Goal: Transaction & Acquisition: Book appointment/travel/reservation

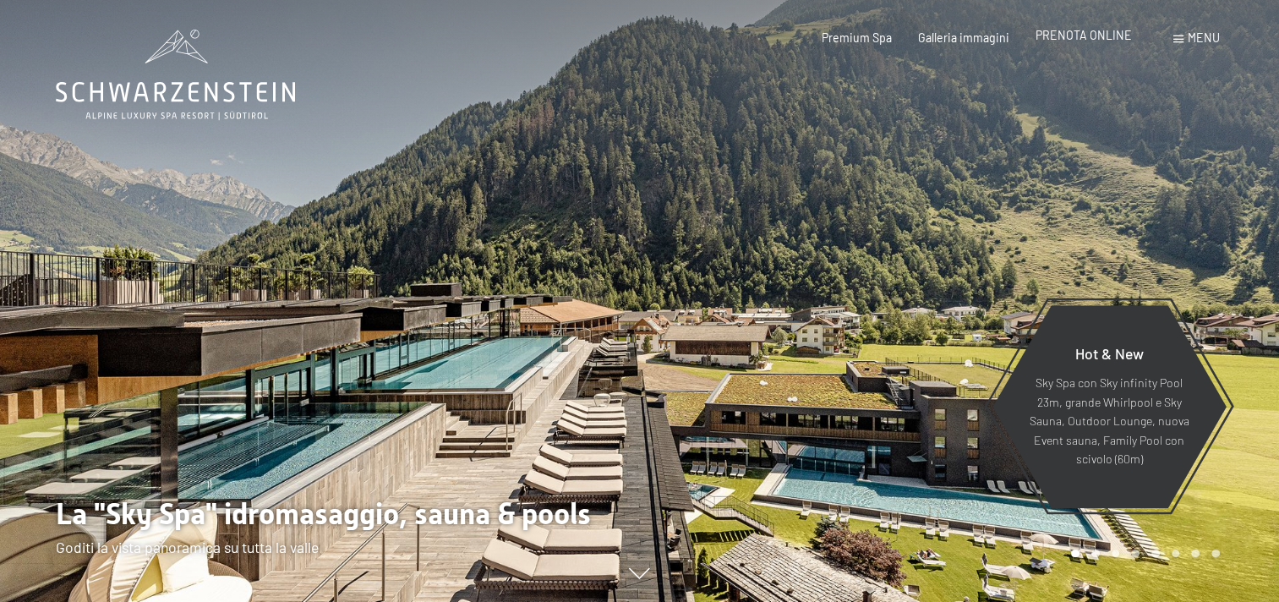
click at [1106, 36] on span "PRENOTA ONLINE" at bounding box center [1084, 35] width 96 height 14
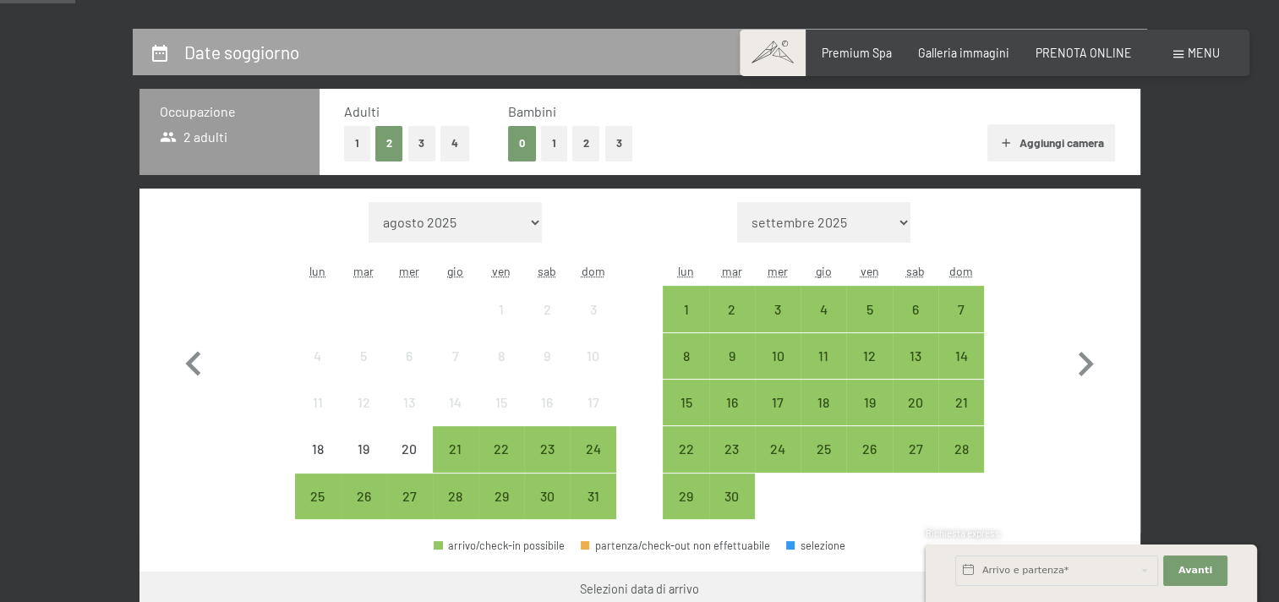
scroll to position [423, 0]
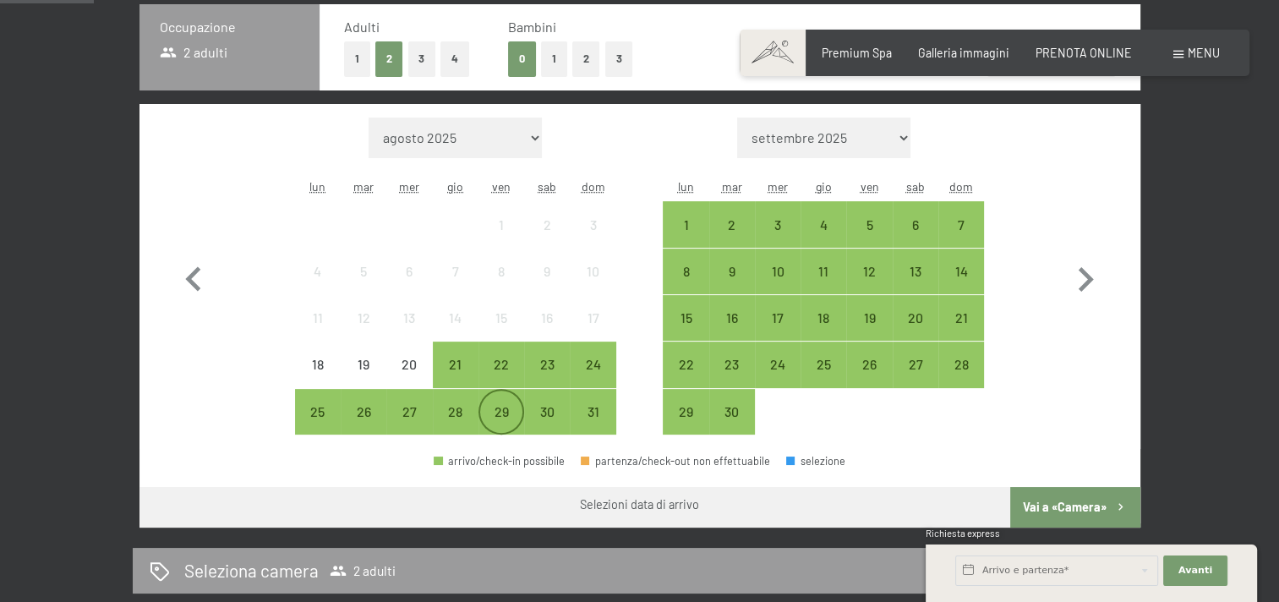
click at [517, 416] on div "29" at bounding box center [501, 426] width 42 height 42
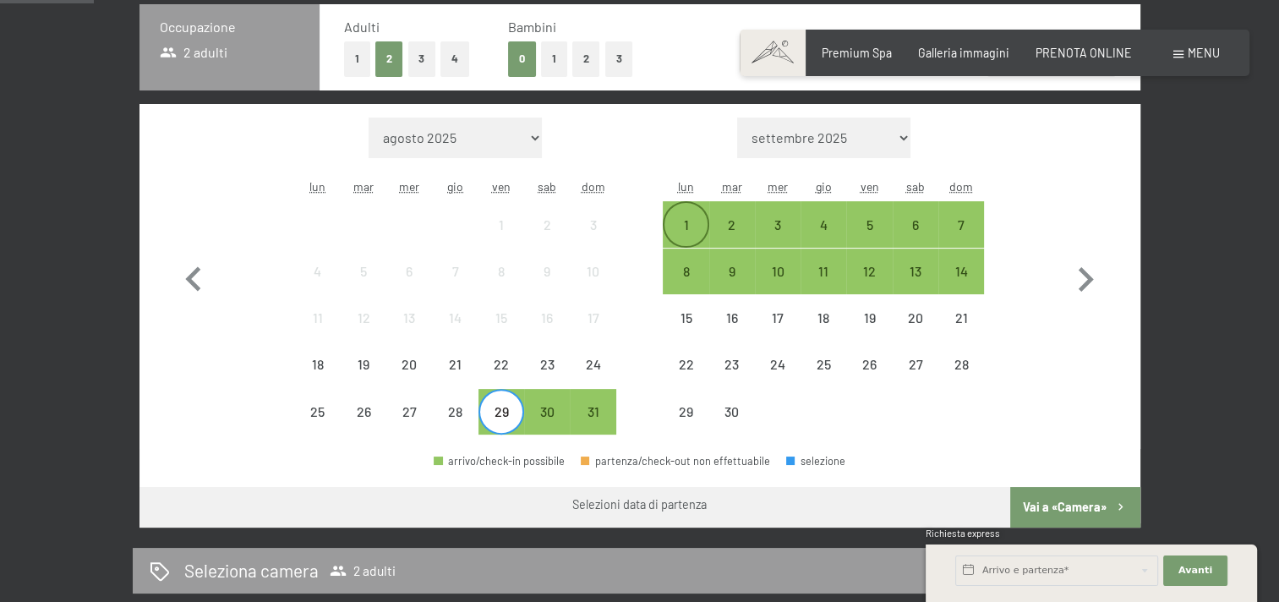
click at [694, 220] on div "1" at bounding box center [686, 239] width 42 height 42
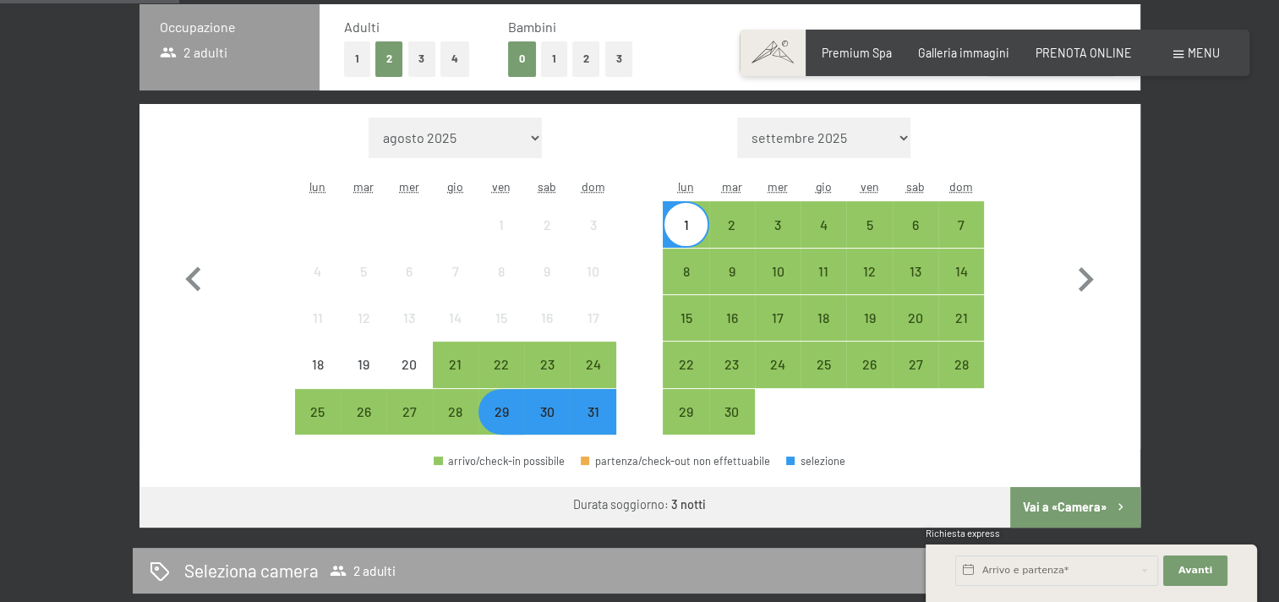
scroll to position [592, 0]
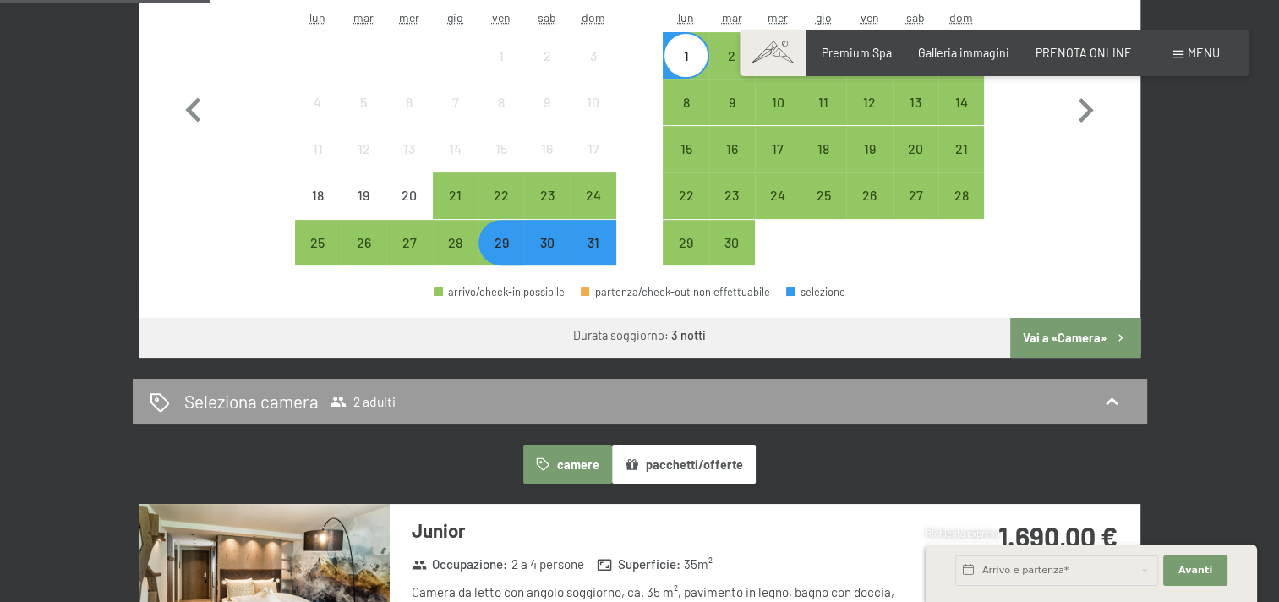
click at [1070, 329] on button "Vai a «Camera»" at bounding box center [1074, 338] width 129 height 41
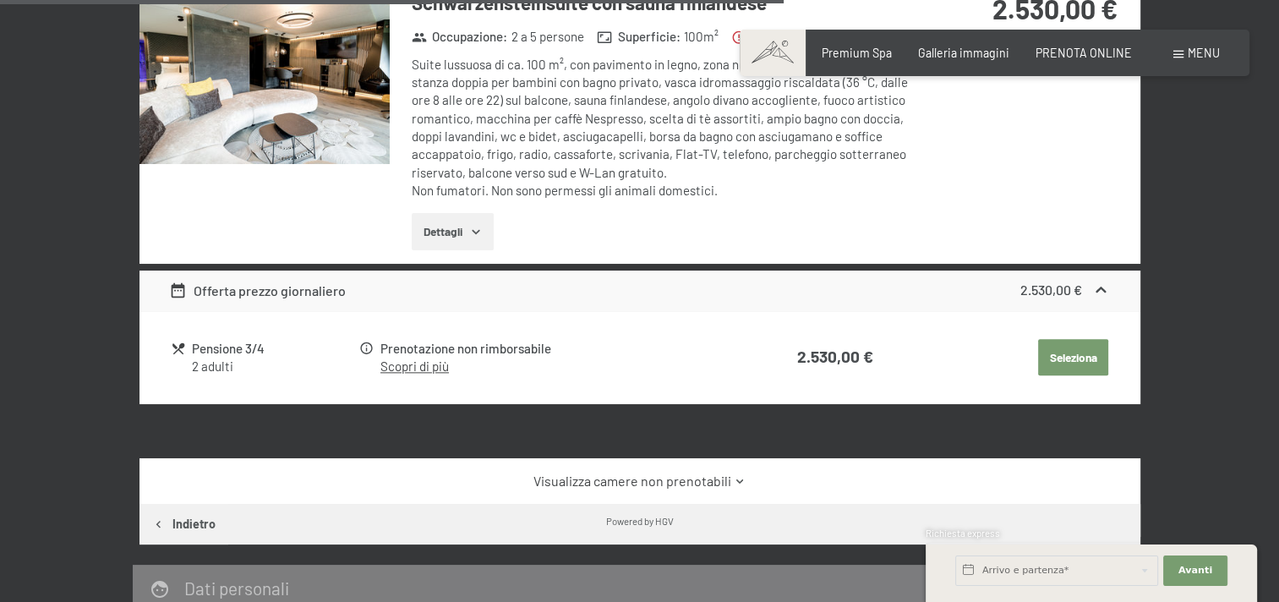
scroll to position [1719, 0]
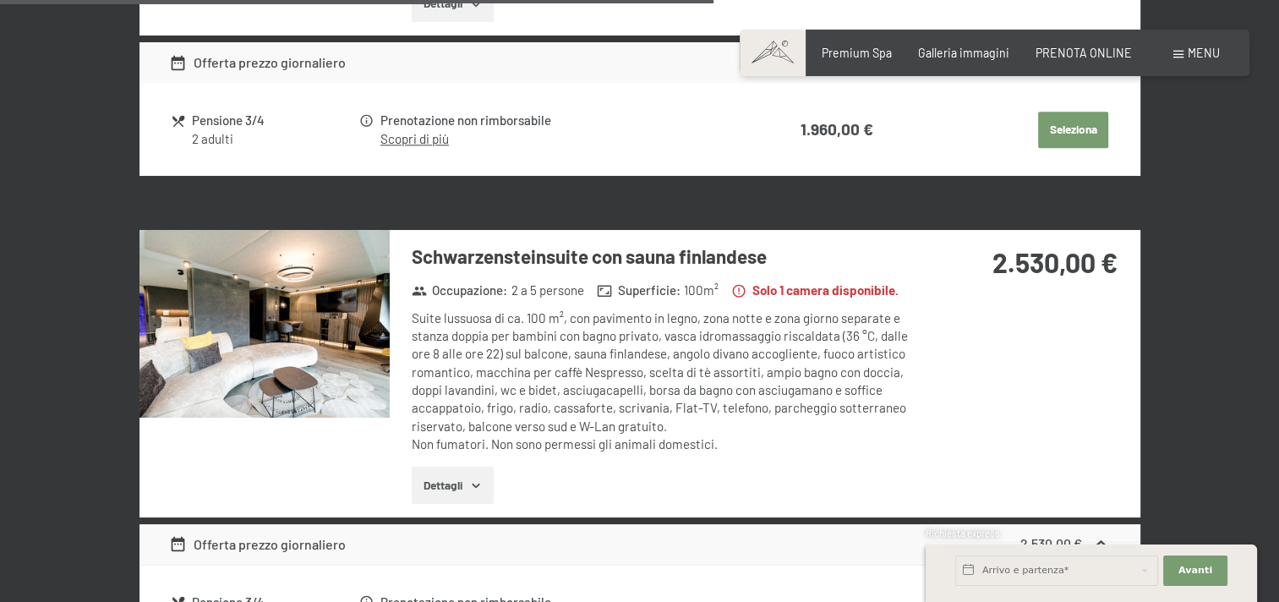
click at [455, 504] on button "Dettagli" at bounding box center [453, 485] width 82 height 37
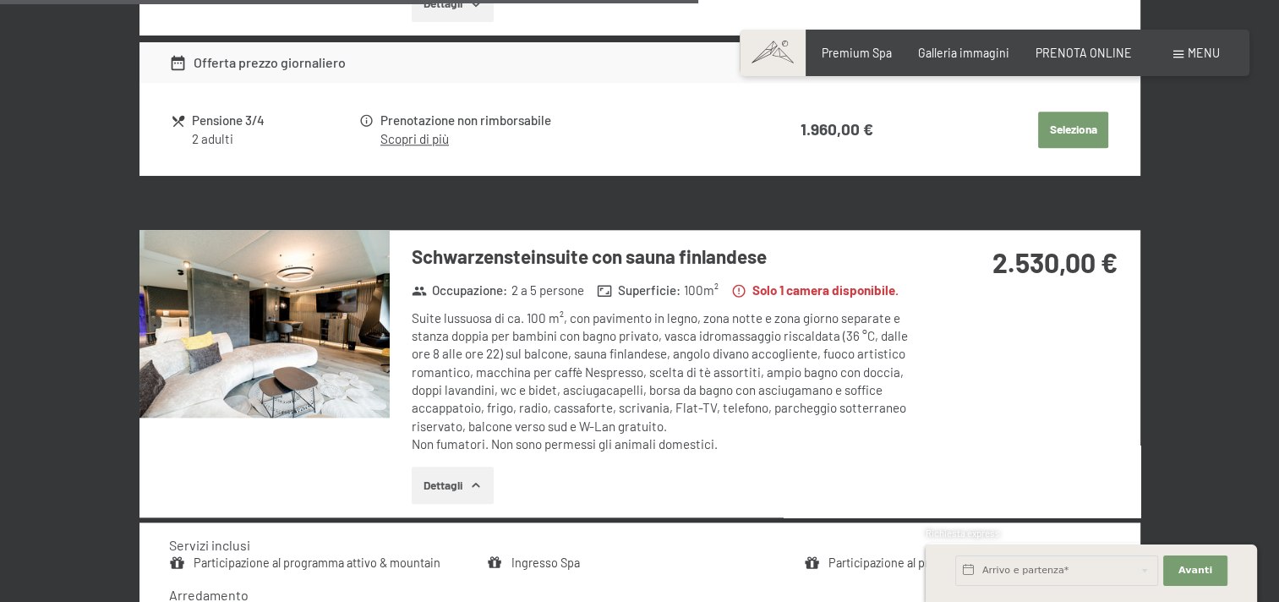
scroll to position [1973, 0]
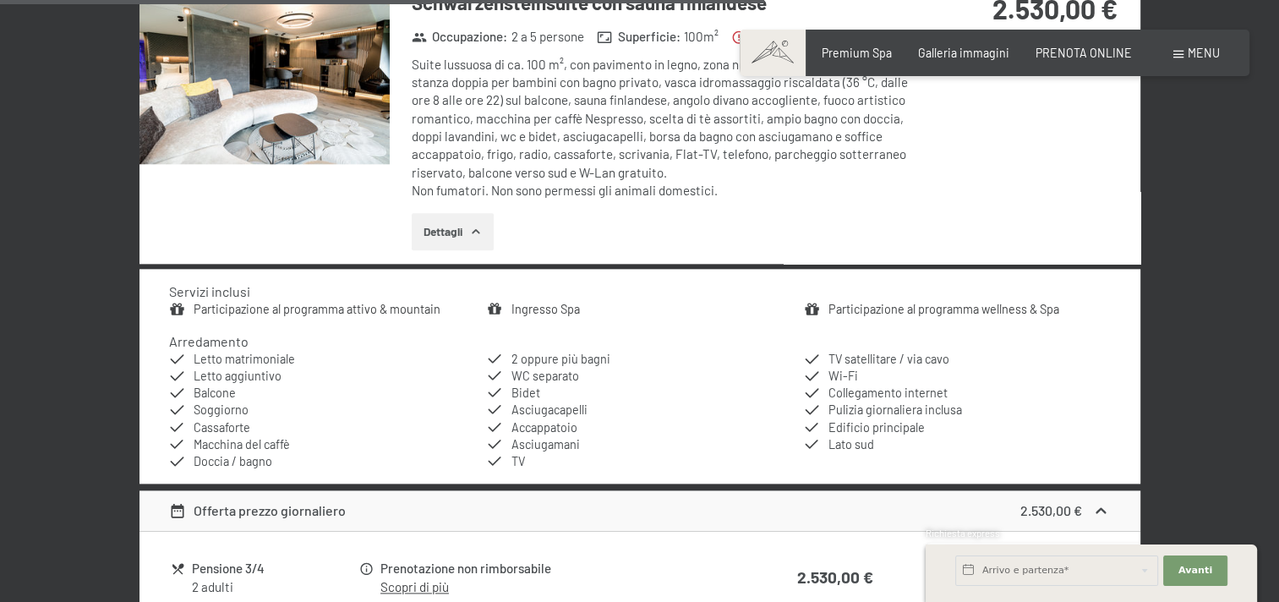
click at [304, 95] on img at bounding box center [265, 70] width 250 height 188
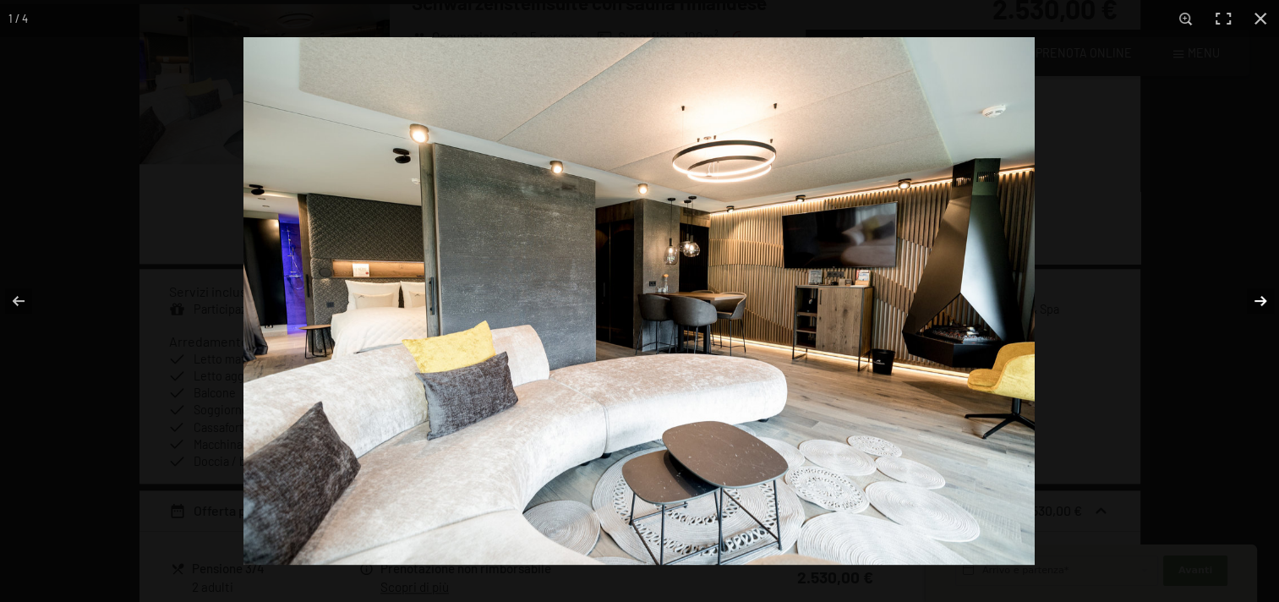
click at [1263, 297] on button "button" at bounding box center [1249, 301] width 59 height 85
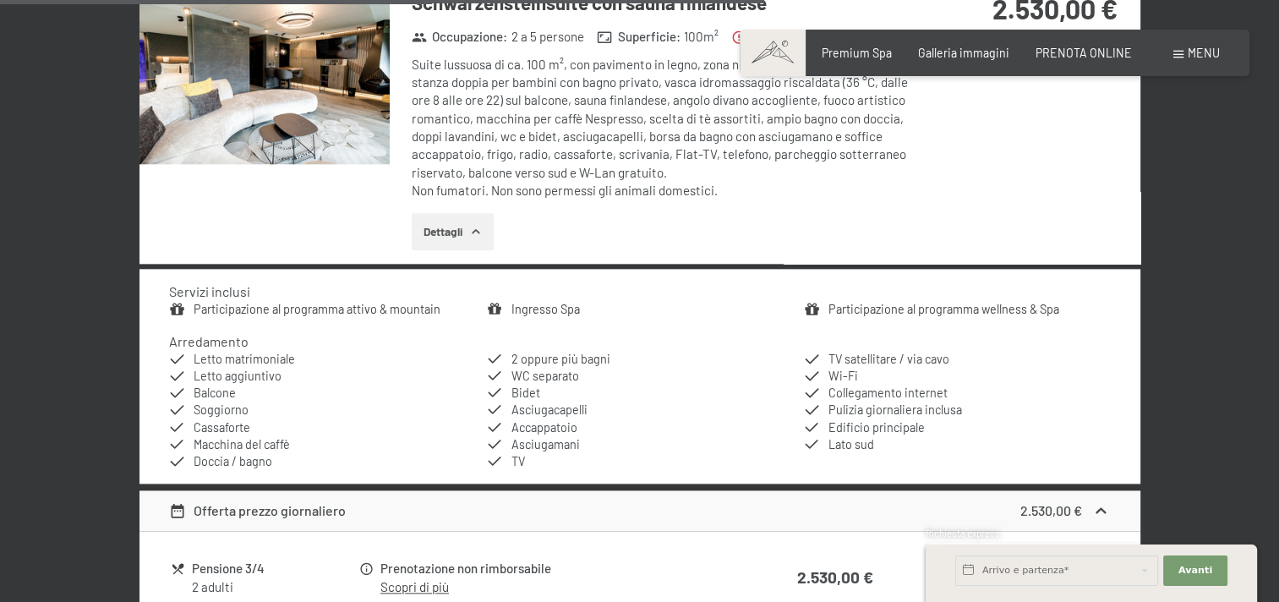
click at [0, 0] on button "button" at bounding box center [0, 0] width 0 height 0
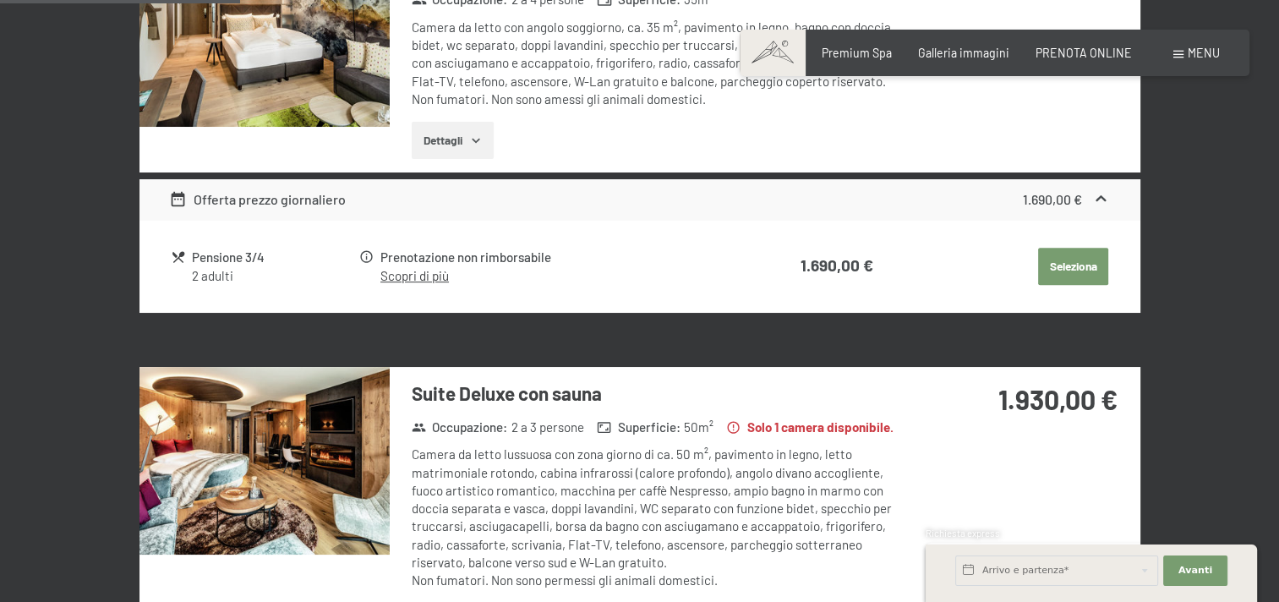
scroll to position [789, 0]
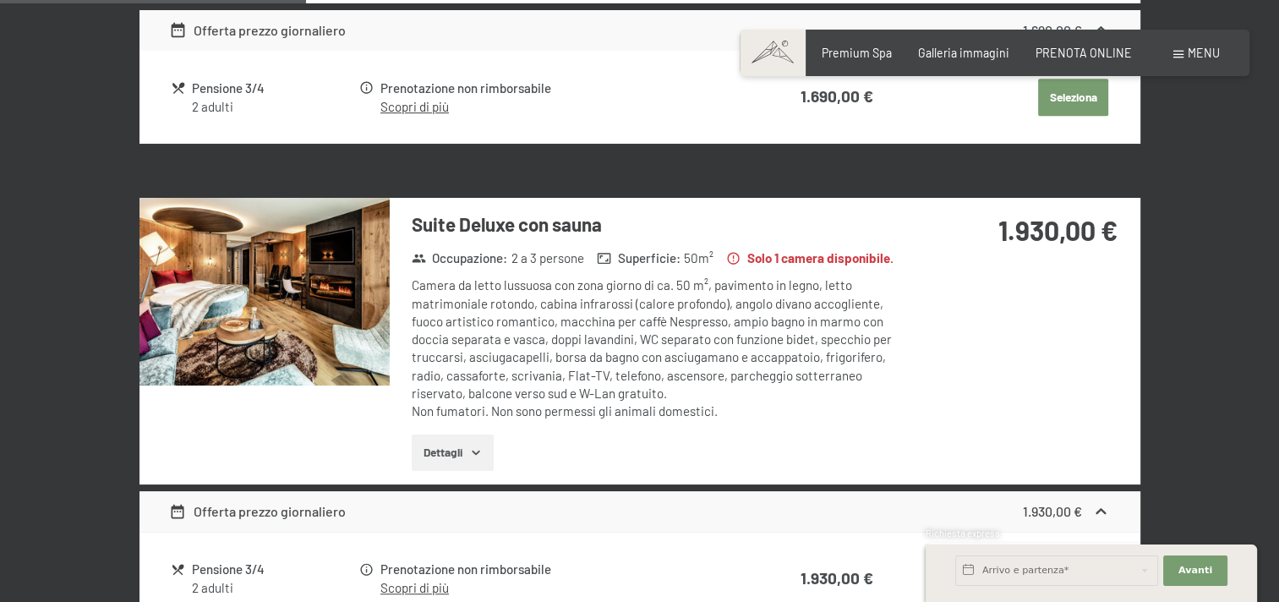
click at [462, 457] on button "Dettagli" at bounding box center [453, 453] width 82 height 37
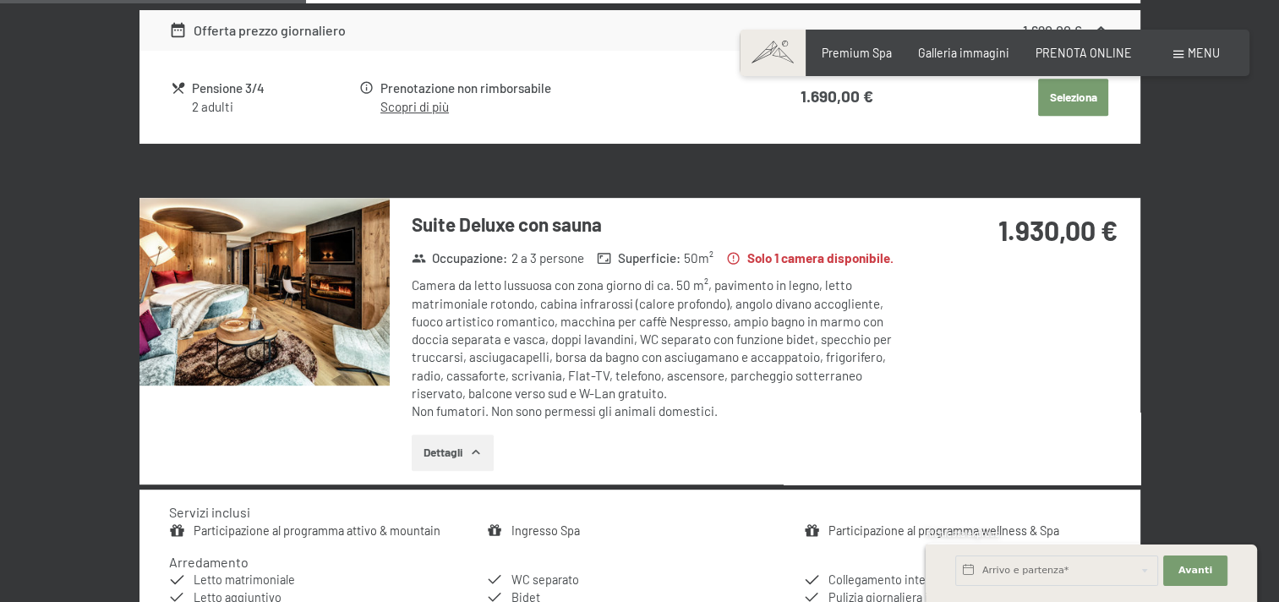
click at [316, 337] on img at bounding box center [265, 292] width 250 height 188
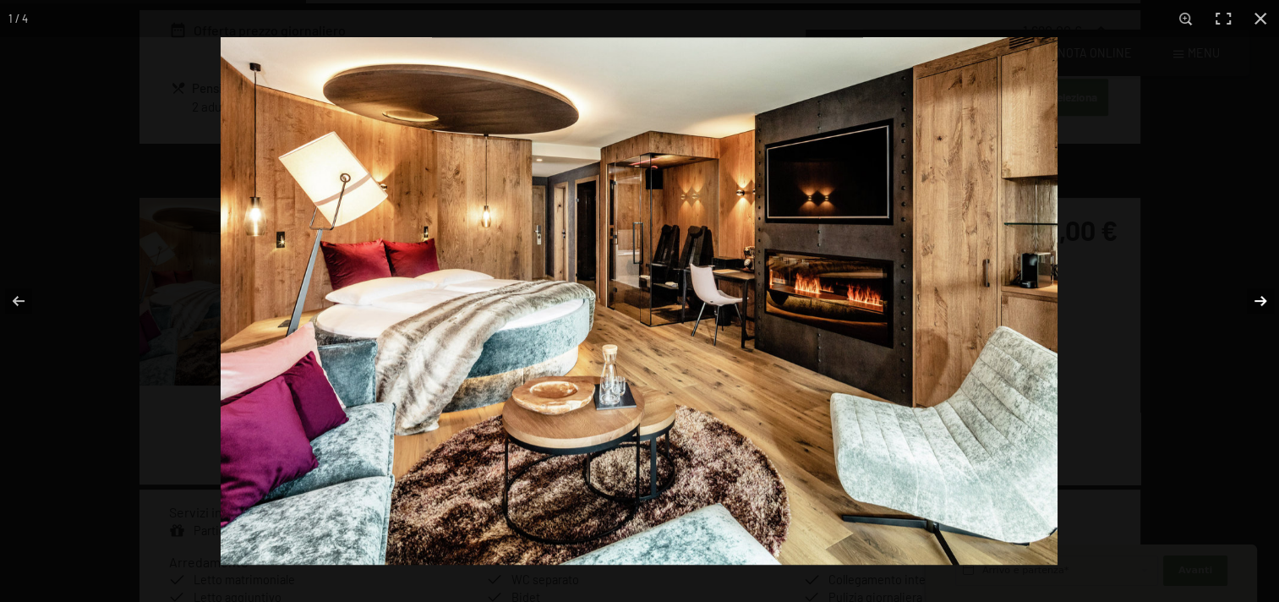
click at [1254, 304] on button "button" at bounding box center [1249, 301] width 59 height 85
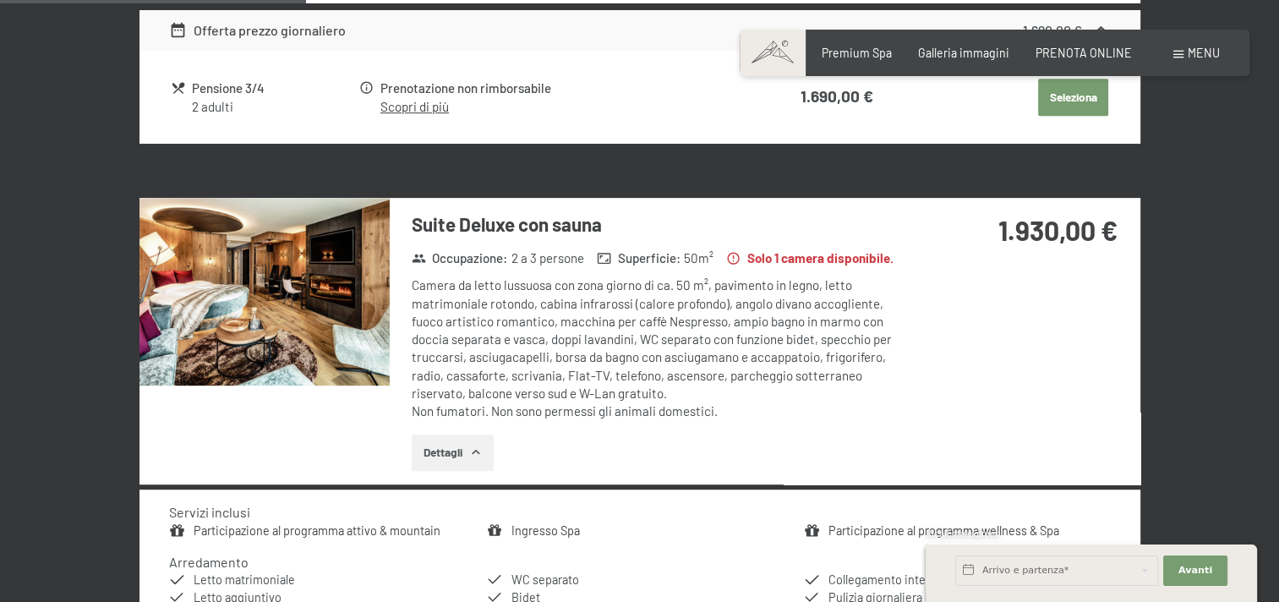
click at [0, 0] on button "button" at bounding box center [0, 0] width 0 height 0
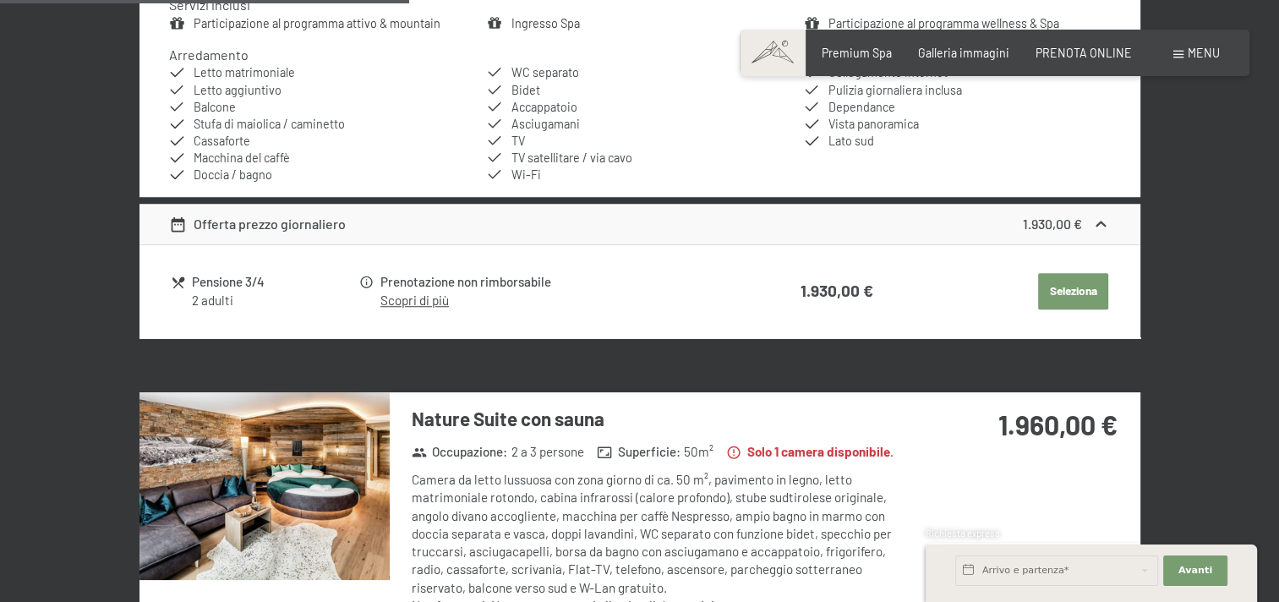
scroll to position [1381, 0]
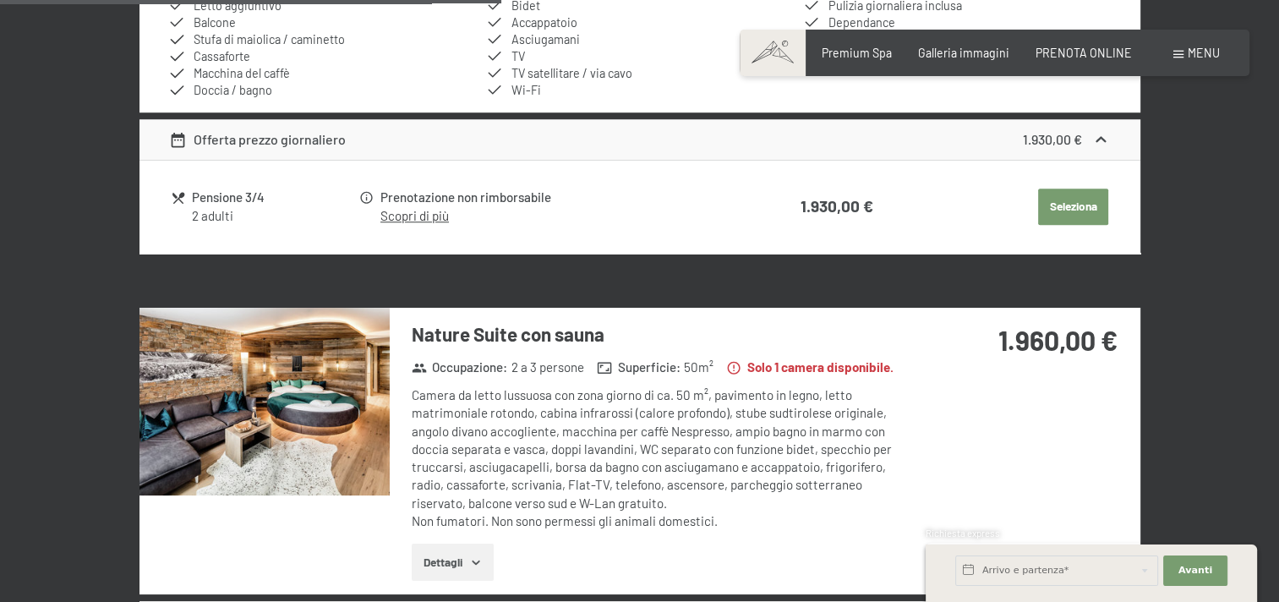
click at [480, 331] on h3 "Nature Suite con sauna" at bounding box center [663, 334] width 503 height 26
click at [337, 352] on img at bounding box center [265, 402] width 250 height 188
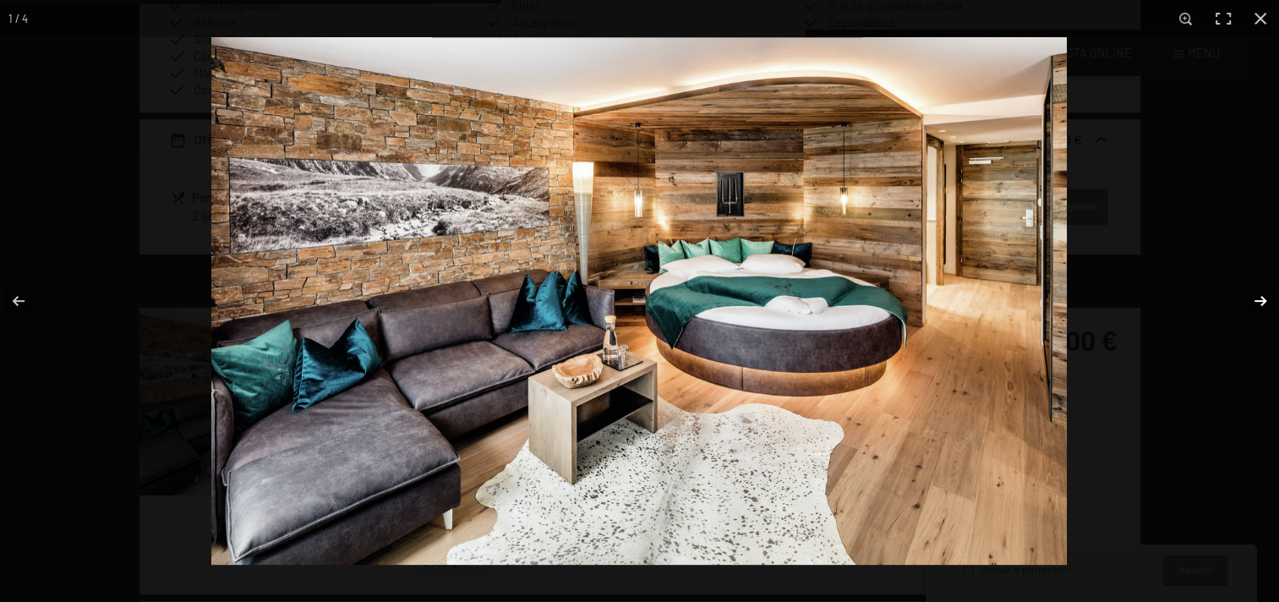
click at [1265, 293] on button "button" at bounding box center [1249, 301] width 59 height 85
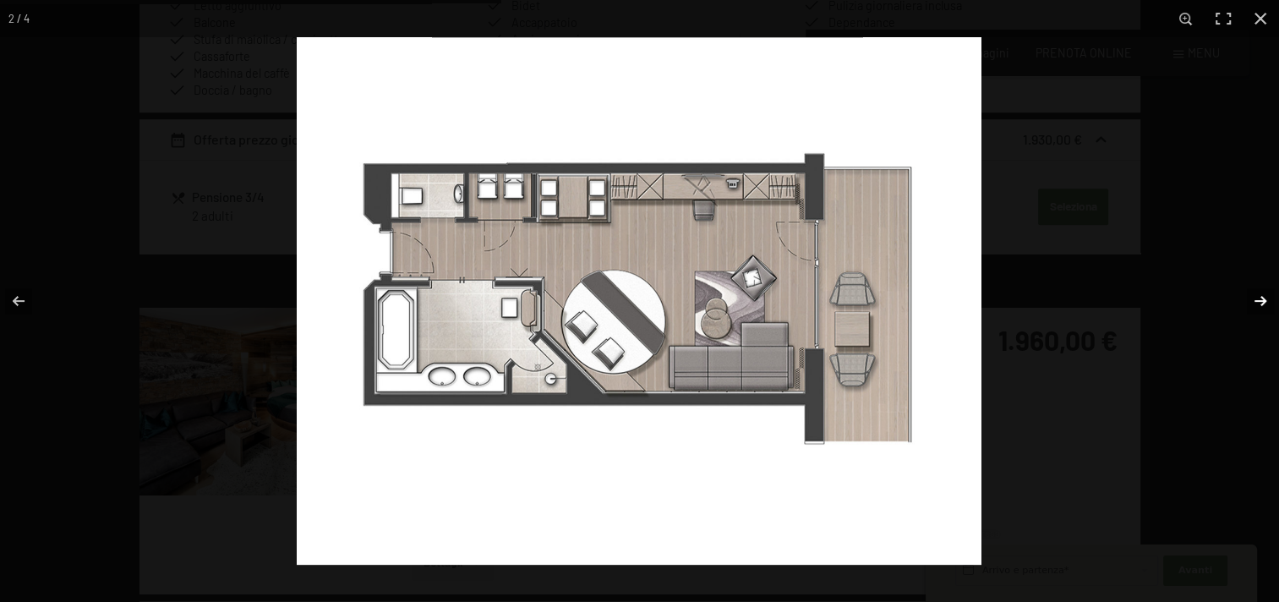
click at [1265, 293] on button "button" at bounding box center [1249, 301] width 59 height 85
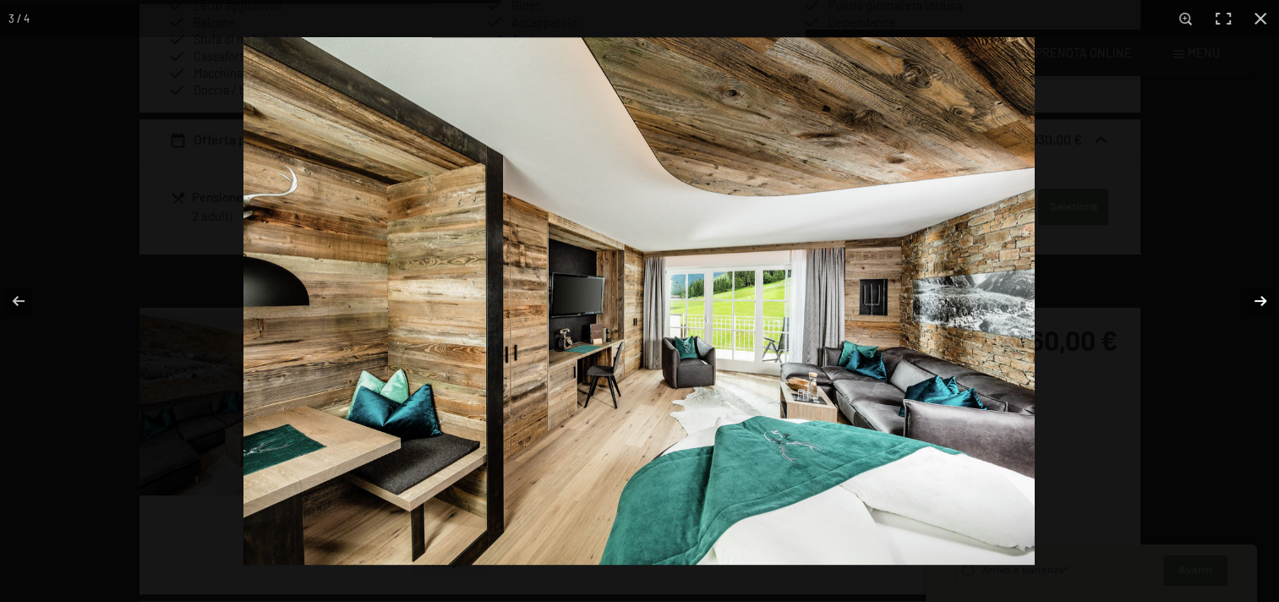
click at [1265, 293] on button "button" at bounding box center [1249, 301] width 59 height 85
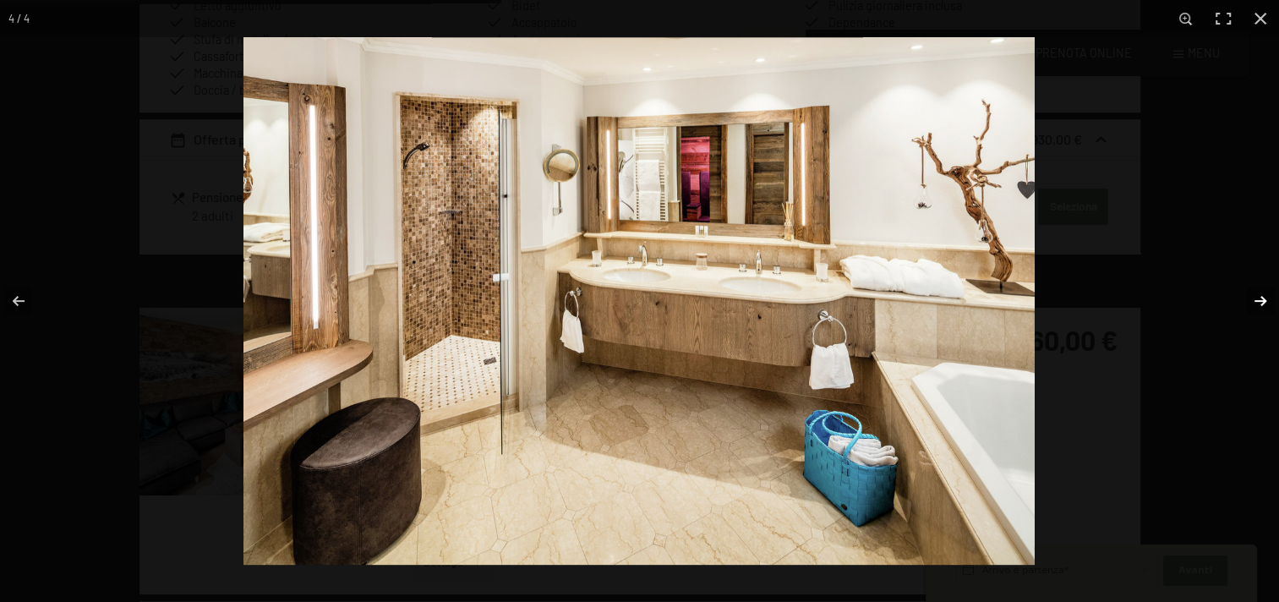
click at [1265, 293] on button "button" at bounding box center [1249, 301] width 59 height 85
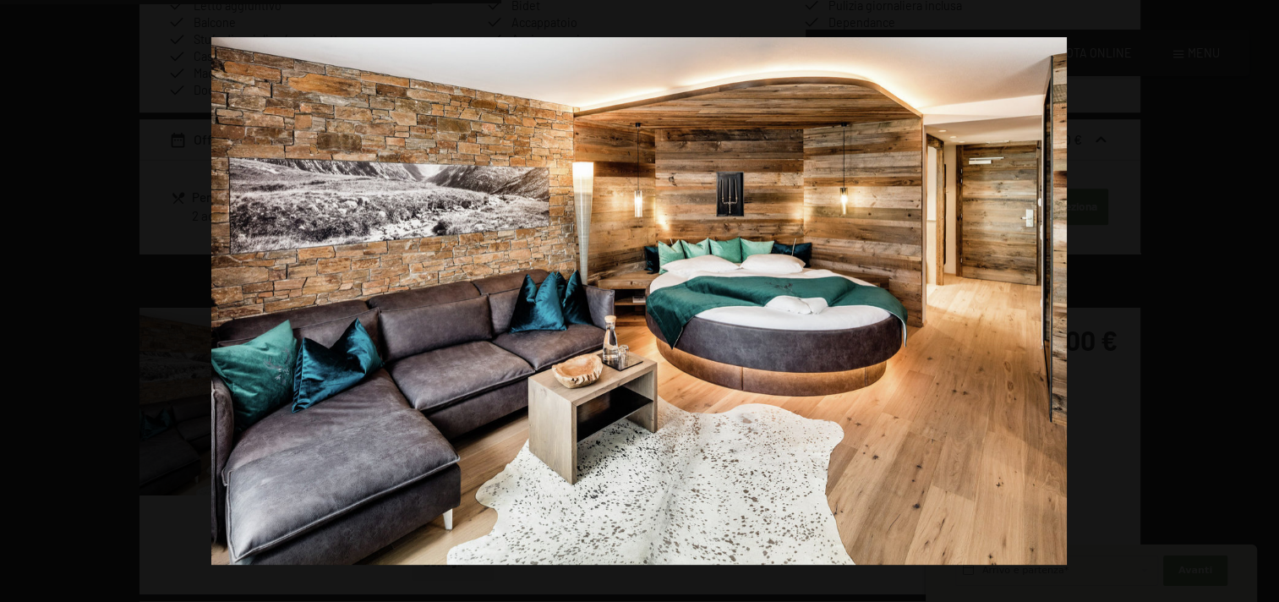
click at [1265, 293] on button "button" at bounding box center [1249, 301] width 59 height 85
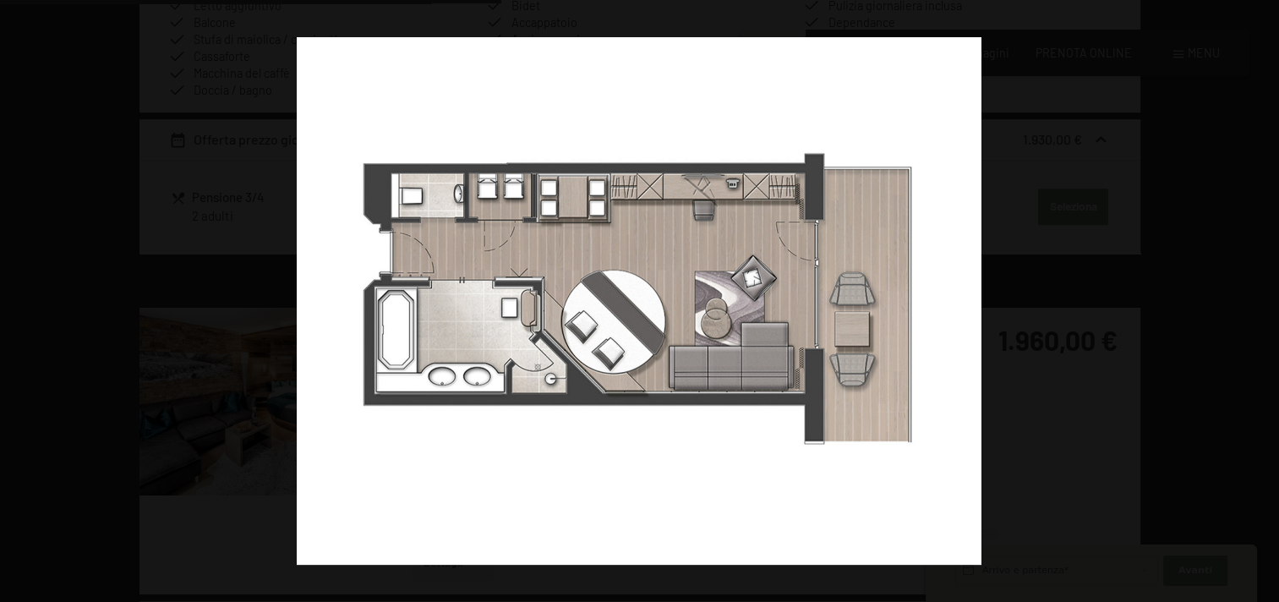
click at [1265, 293] on button "button" at bounding box center [1249, 301] width 59 height 85
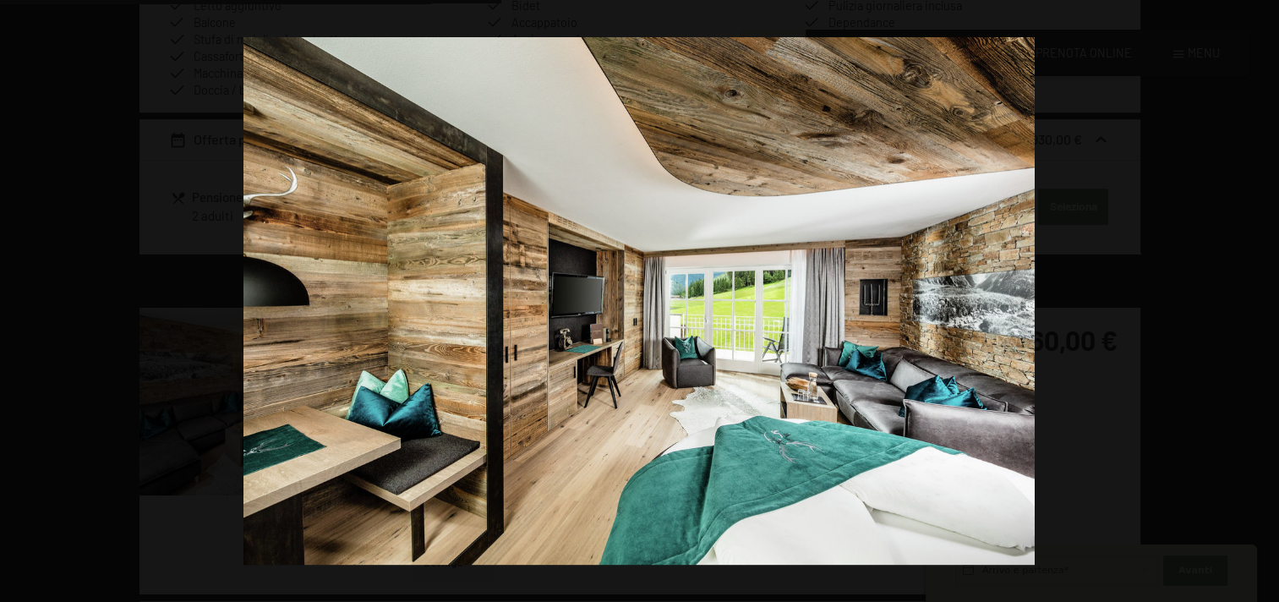
click at [1265, 293] on button "button" at bounding box center [1249, 301] width 59 height 85
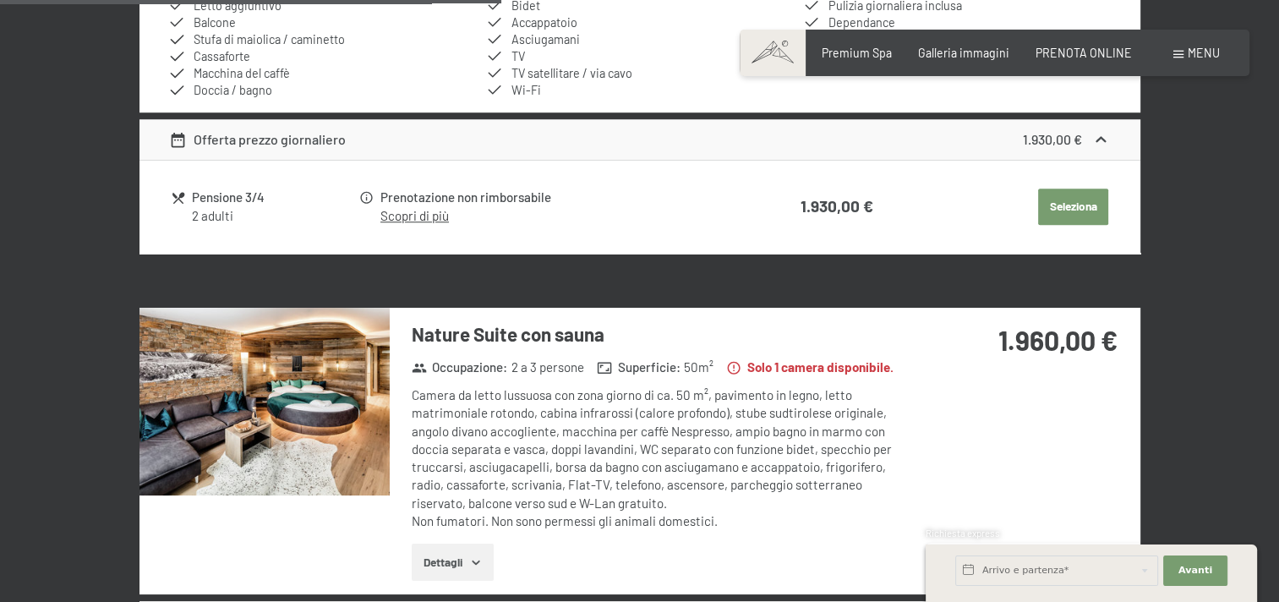
click at [0, 0] on button "button" at bounding box center [0, 0] width 0 height 0
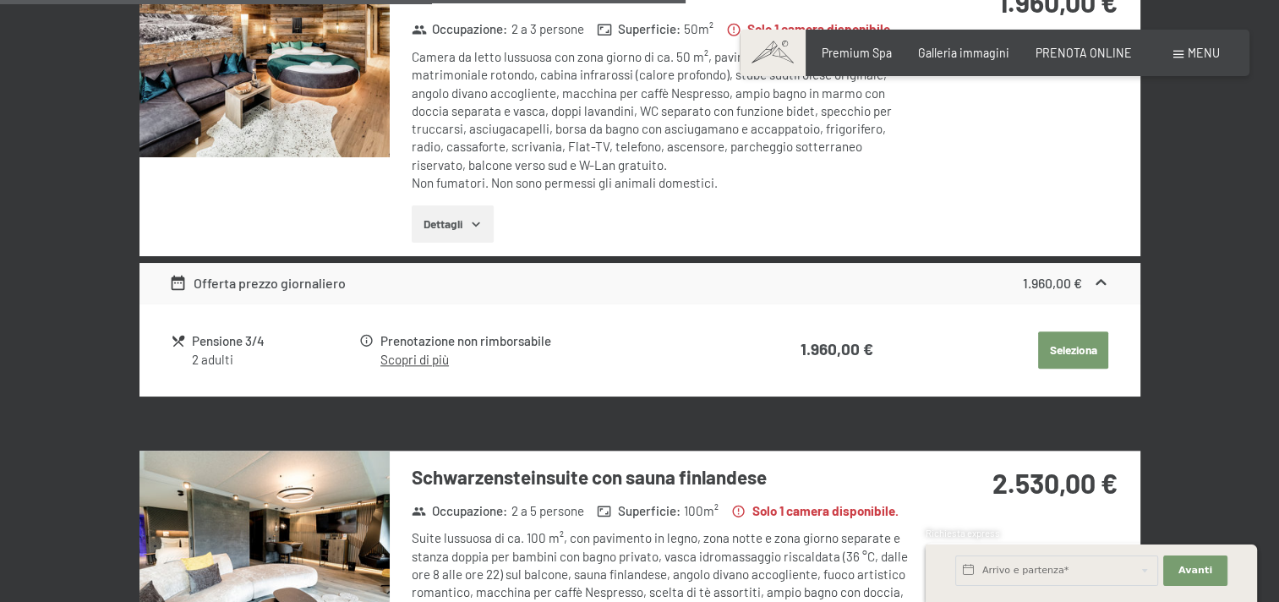
scroll to position [1888, 0]
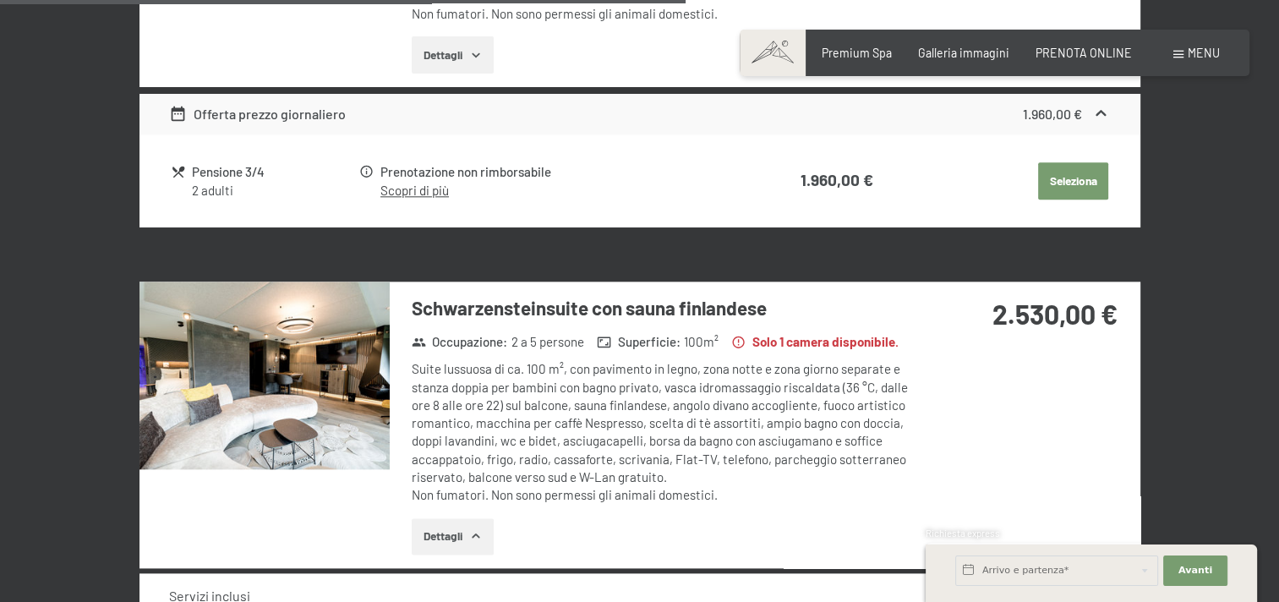
click at [330, 419] on img at bounding box center [265, 376] width 250 height 188
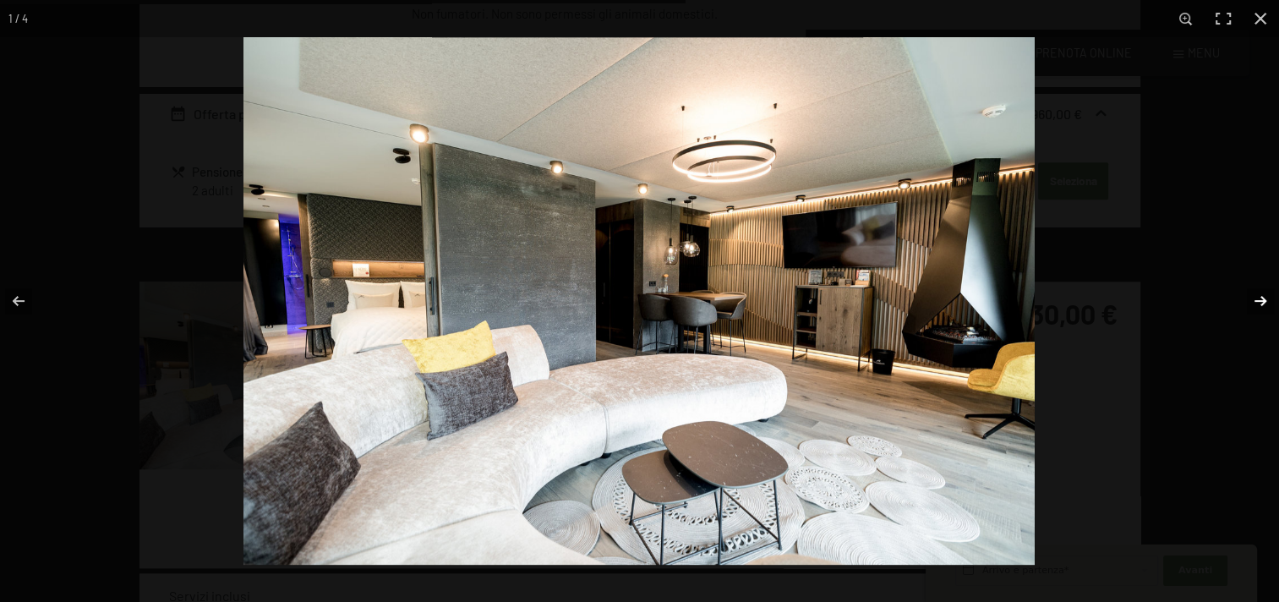
click at [1247, 297] on button "button" at bounding box center [1249, 301] width 59 height 85
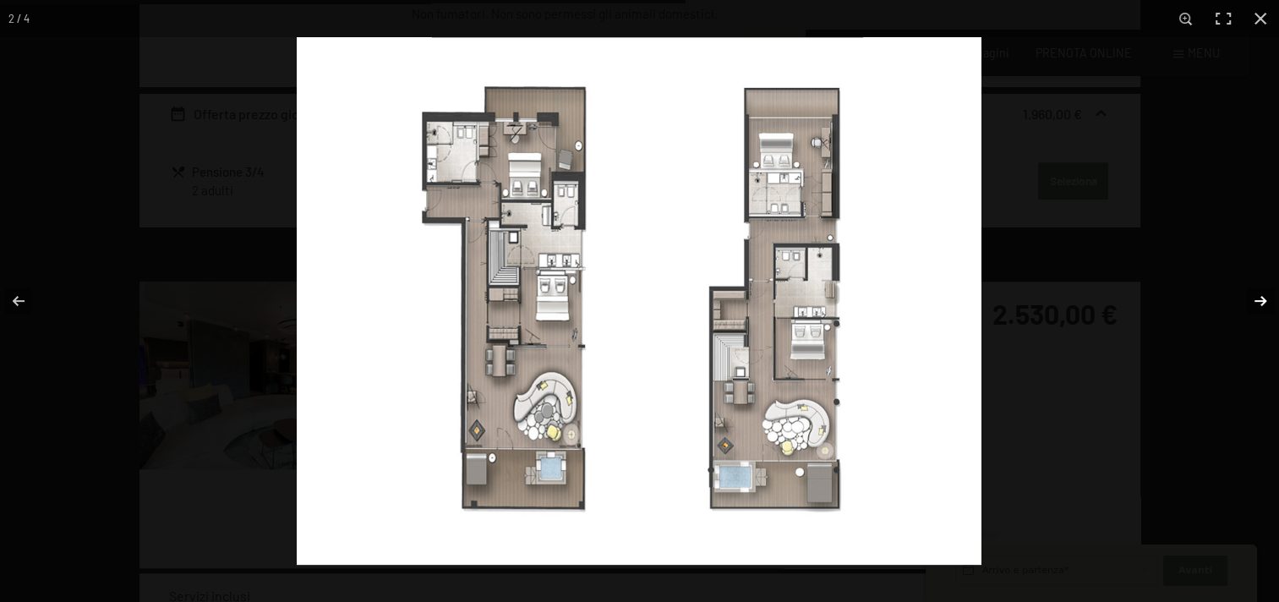
click at [1249, 297] on button "button" at bounding box center [1249, 301] width 59 height 85
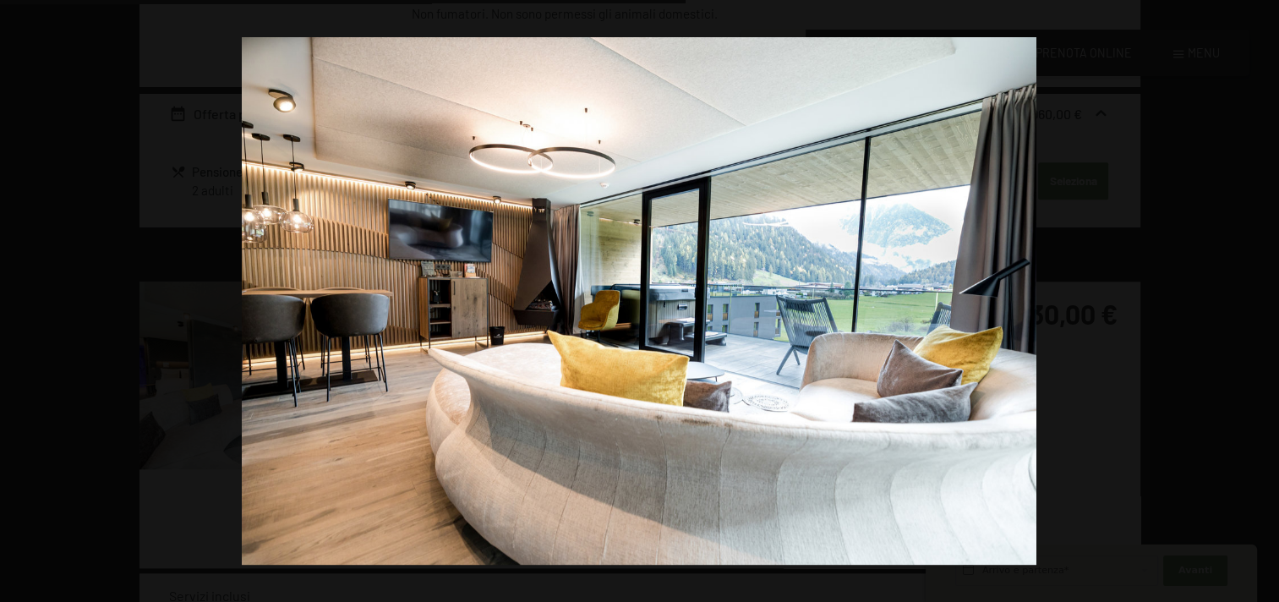
click at [1249, 297] on button "button" at bounding box center [1249, 301] width 59 height 85
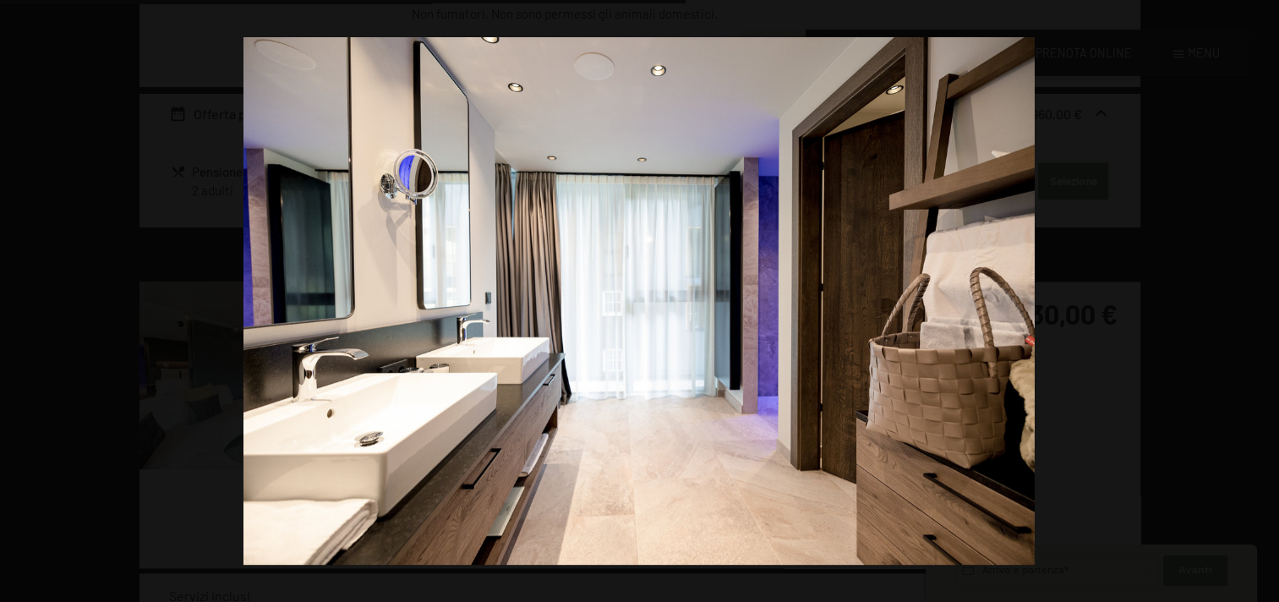
click at [1249, 297] on button "button" at bounding box center [1249, 301] width 59 height 85
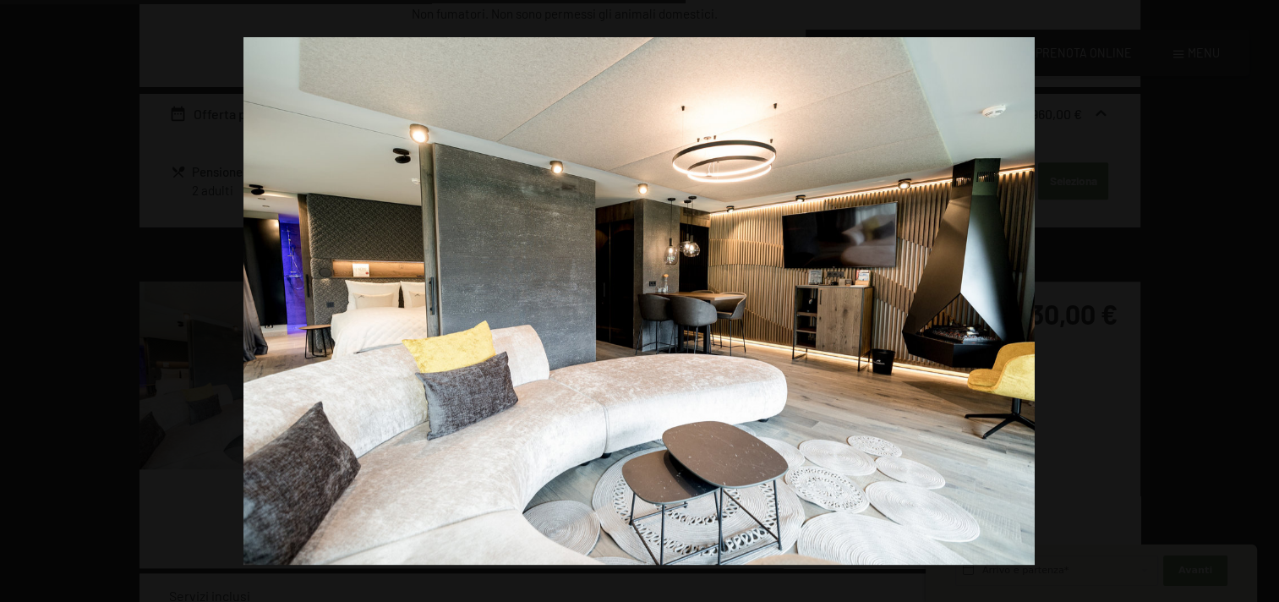
click at [1249, 297] on button "button" at bounding box center [1249, 301] width 59 height 85
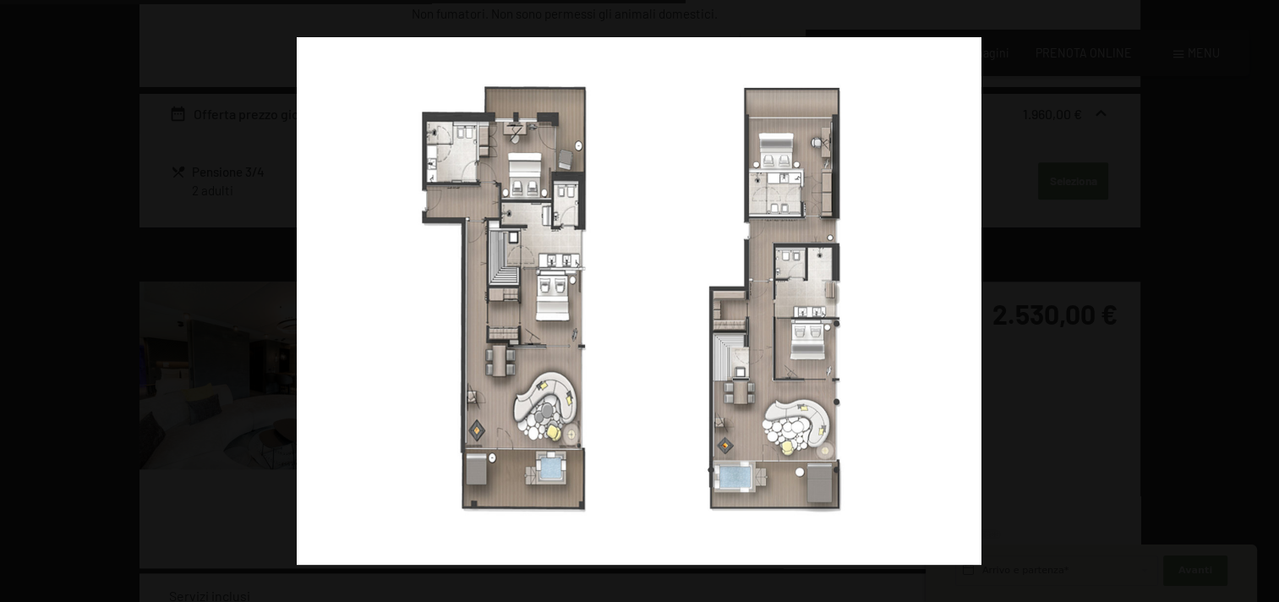
click at [1249, 297] on button "button" at bounding box center [1249, 301] width 59 height 85
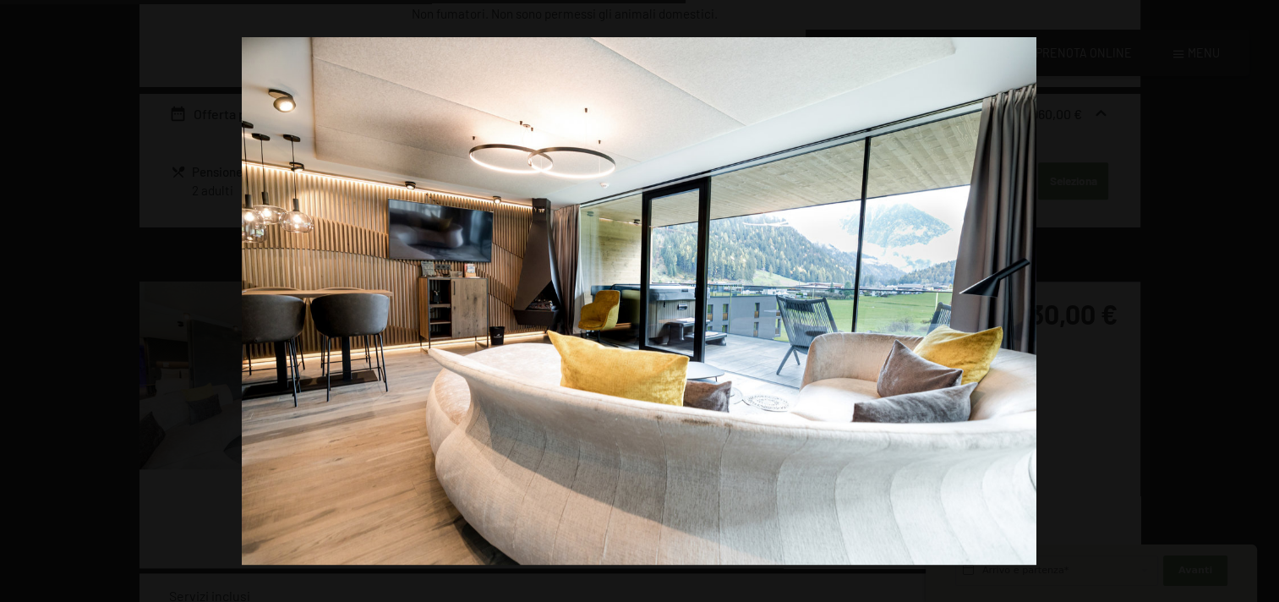
click at [1249, 297] on button "button" at bounding box center [1249, 301] width 59 height 85
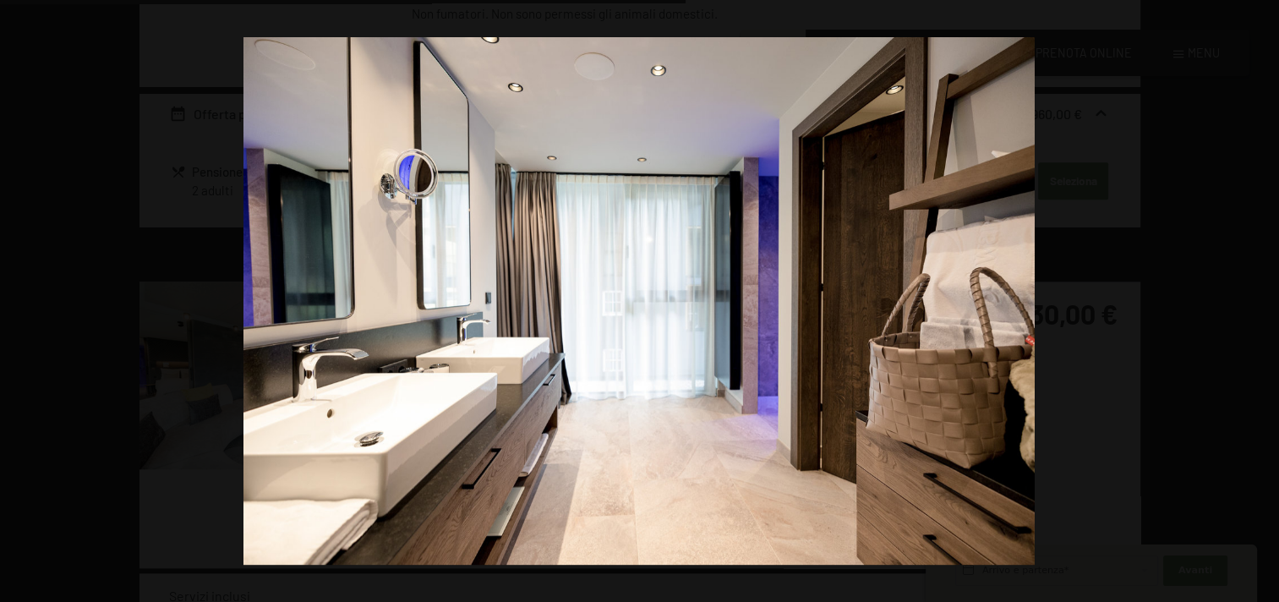
click at [1249, 297] on button "button" at bounding box center [1249, 301] width 59 height 85
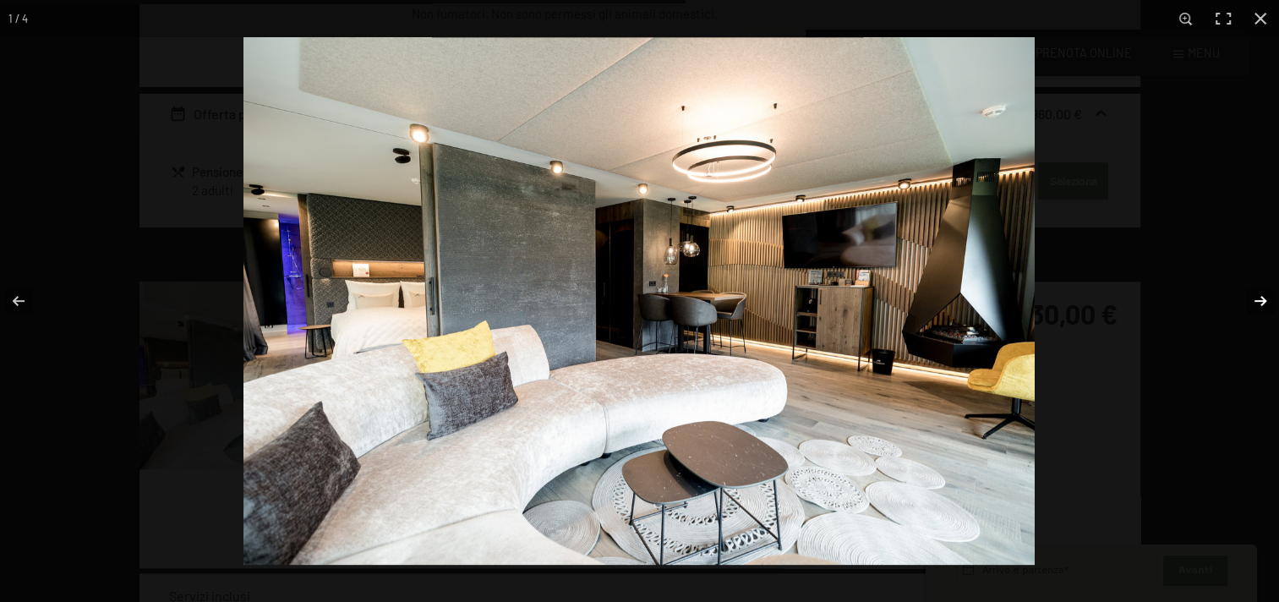
click at [1250, 297] on button "button" at bounding box center [1249, 301] width 59 height 85
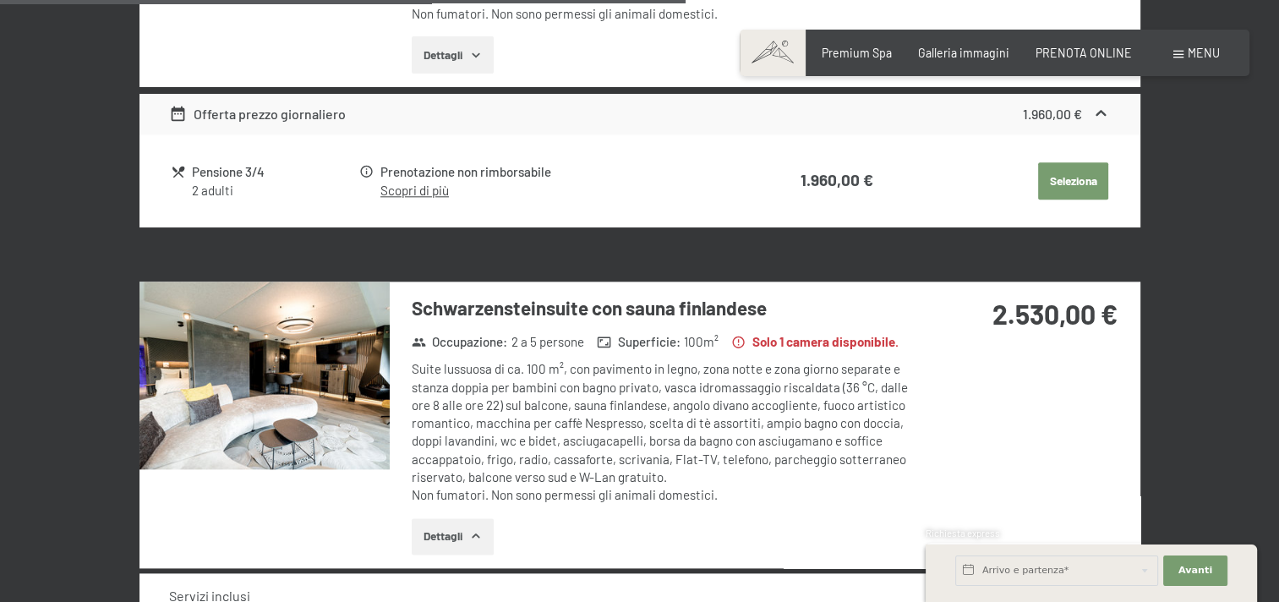
click at [0, 0] on button "button" at bounding box center [0, 0] width 0 height 0
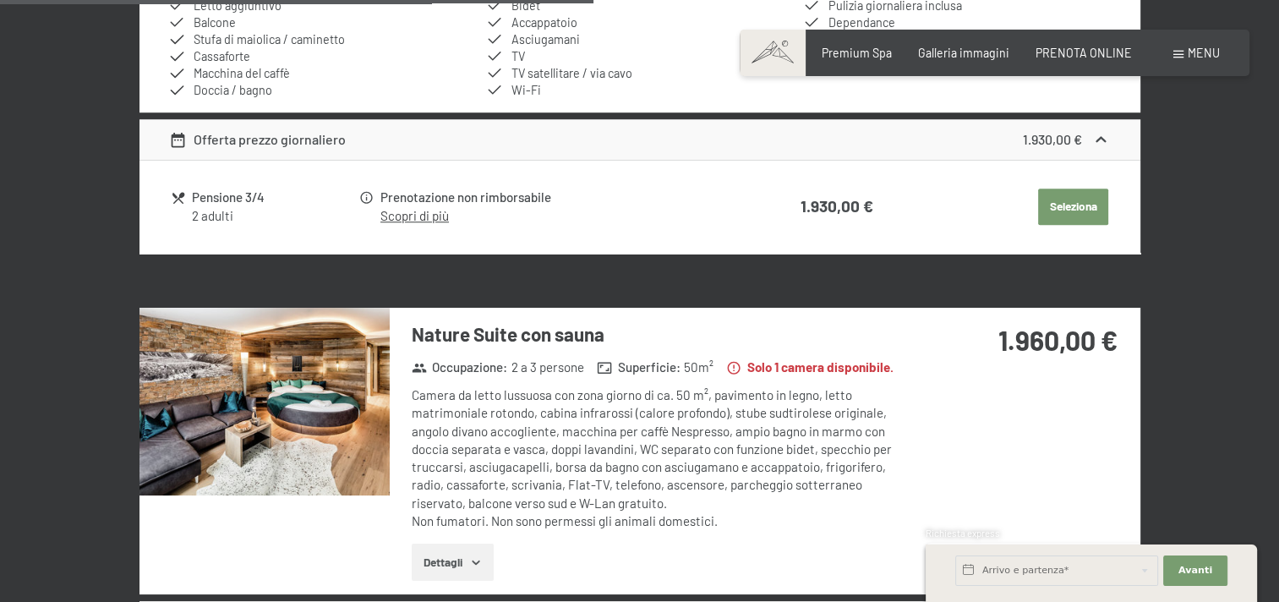
scroll to position [1634, 0]
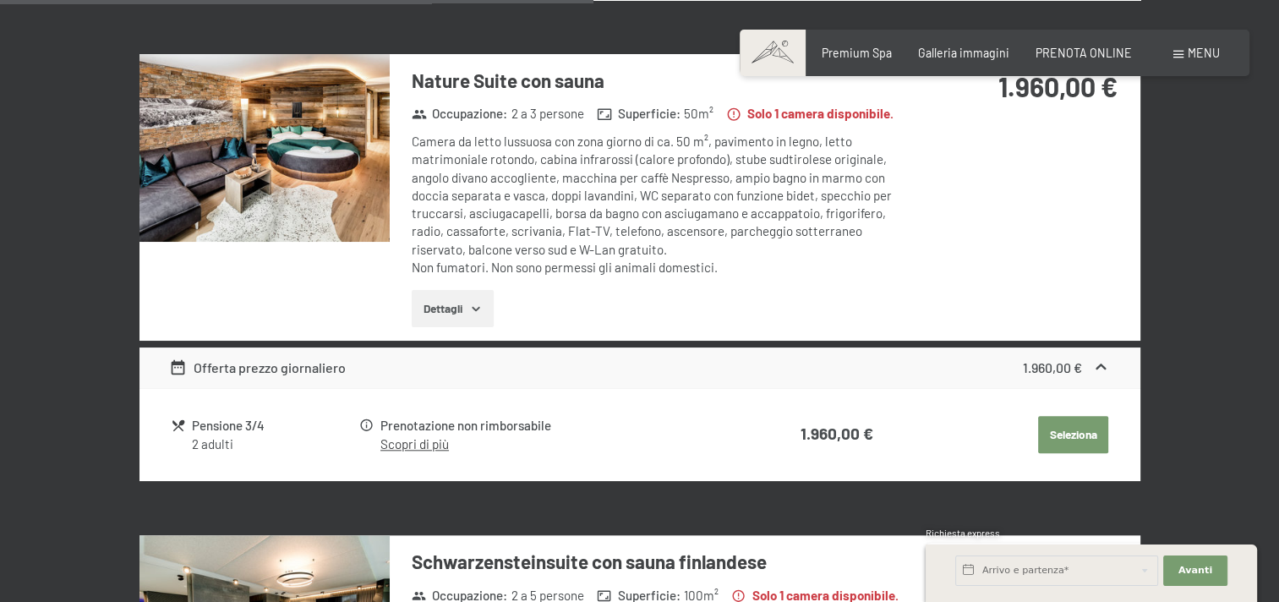
click at [457, 298] on button "Dettagli" at bounding box center [453, 308] width 82 height 37
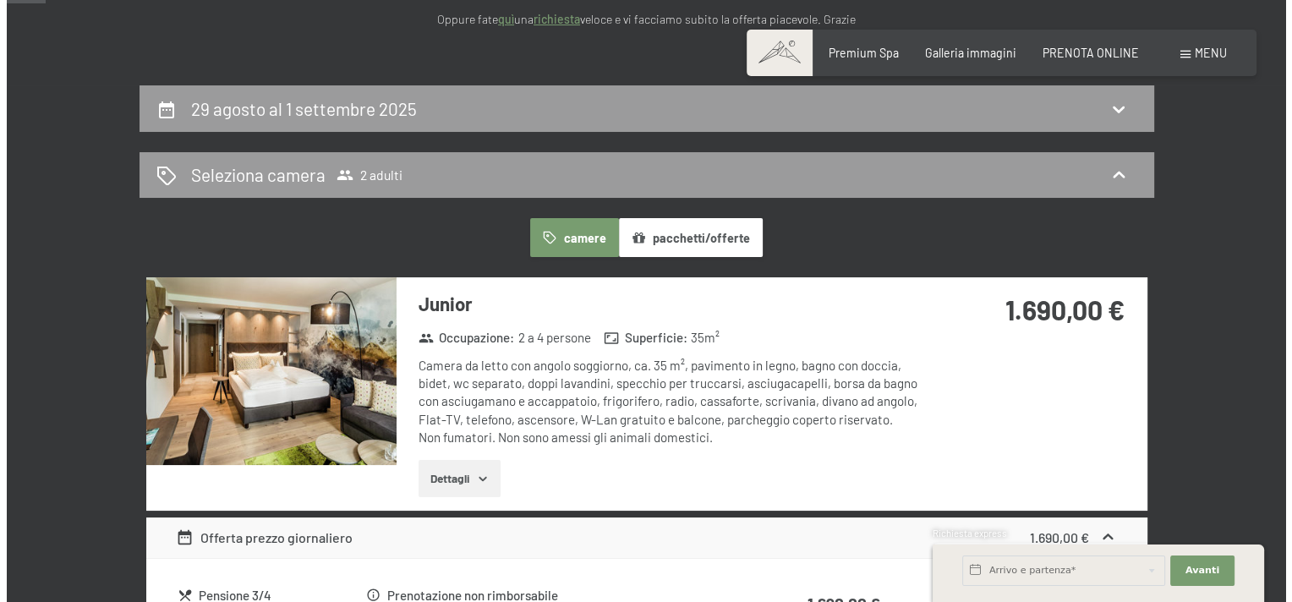
scroll to position [112, 0]
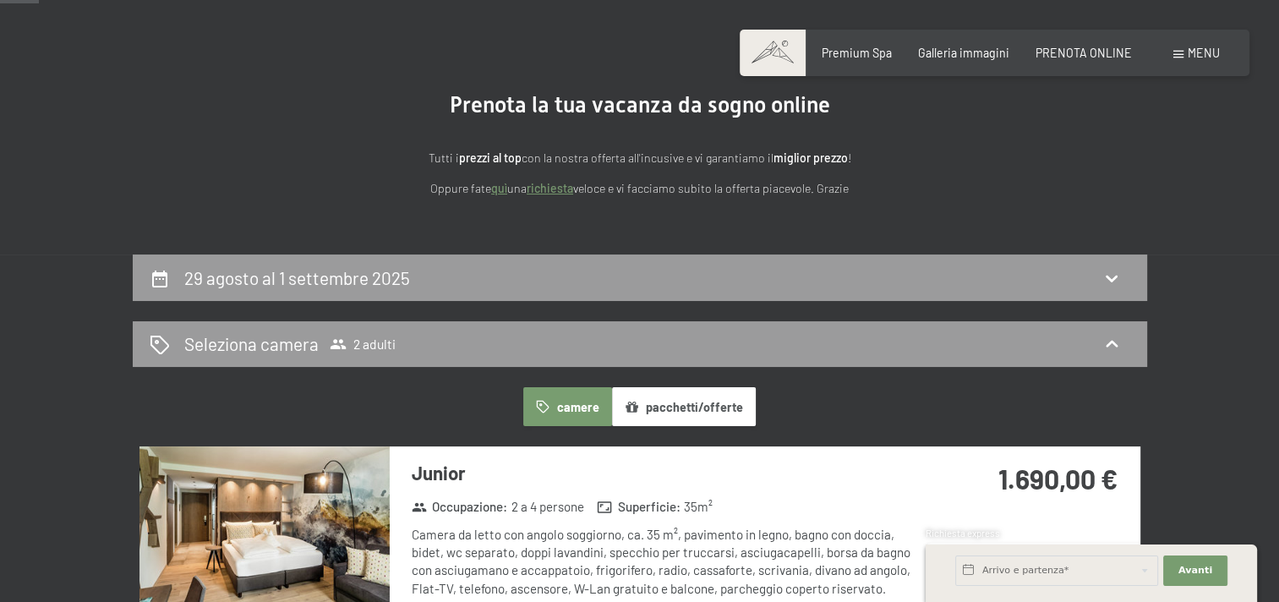
click at [1181, 53] on span at bounding box center [1179, 55] width 10 height 8
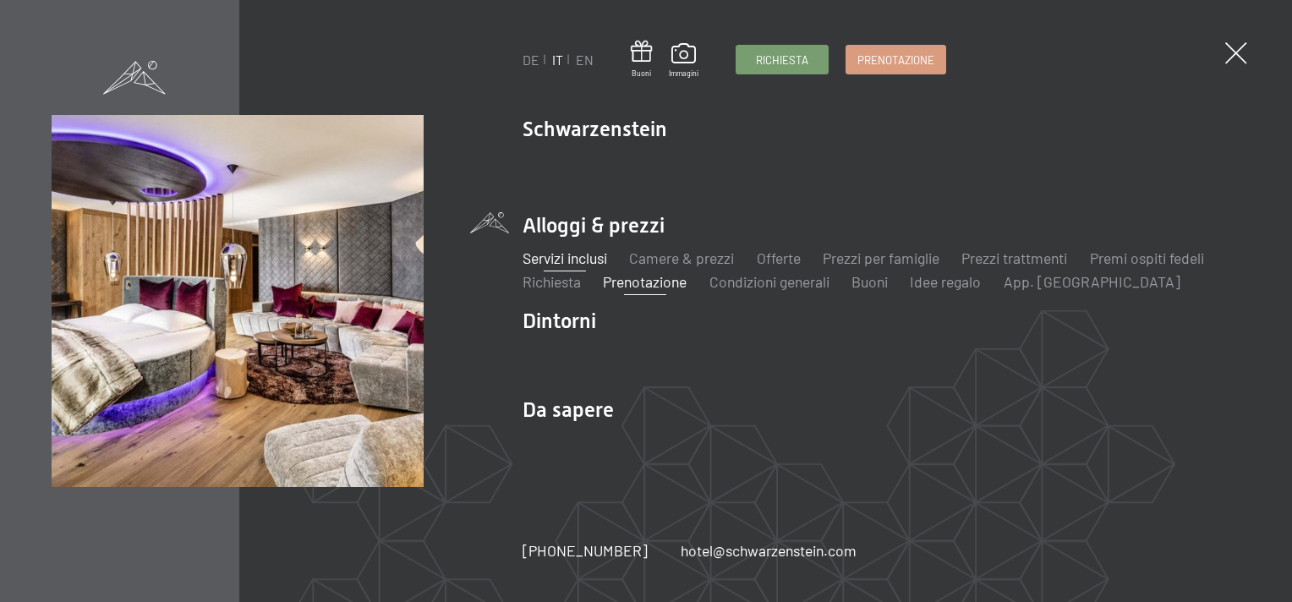
click at [588, 262] on link "Servizi inclusi" at bounding box center [565, 258] width 85 height 19
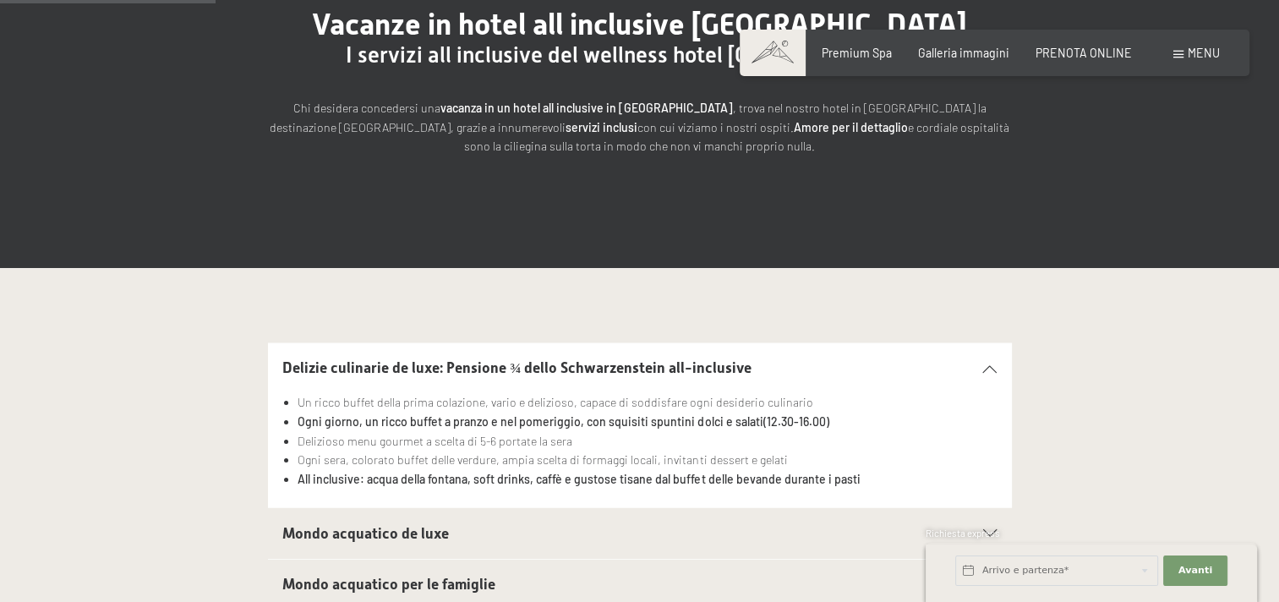
scroll to position [507, 0]
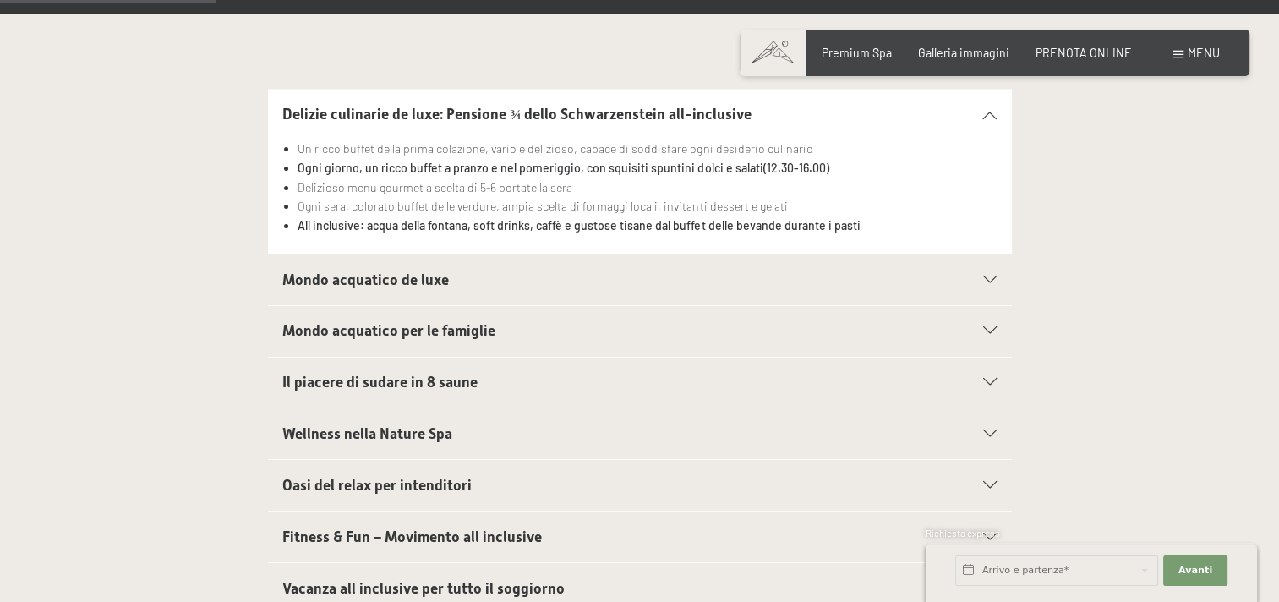
click at [504, 372] on h2 "Il piacere di sudare in 8 saune" at bounding box center [603, 382] width 643 height 21
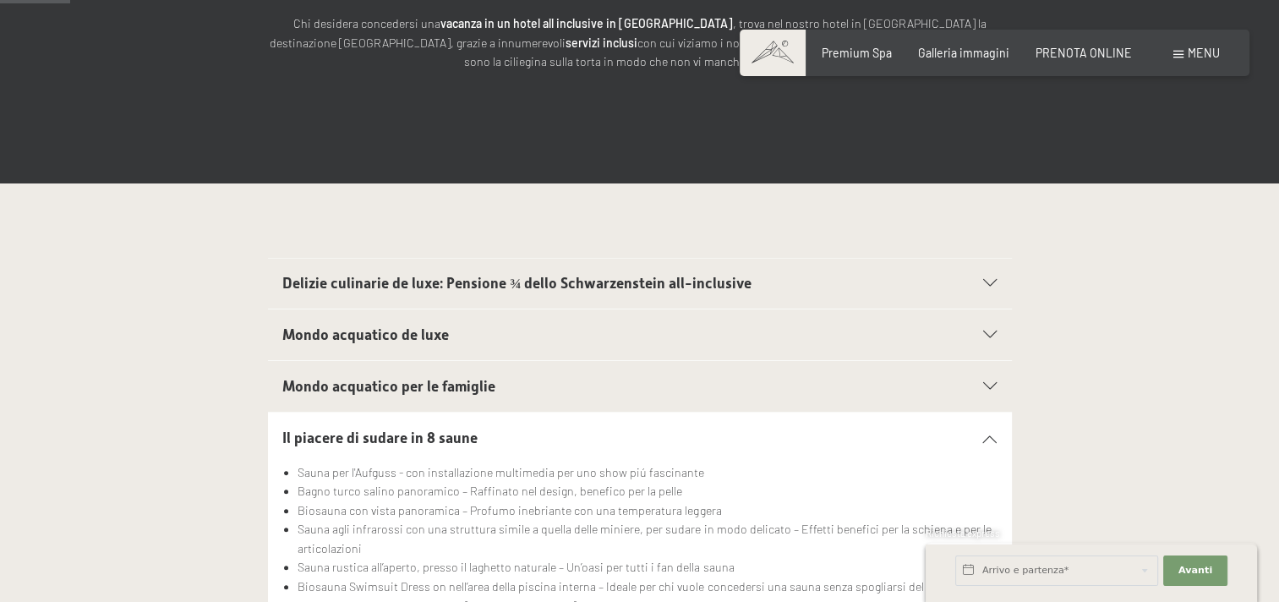
scroll to position [0, 0]
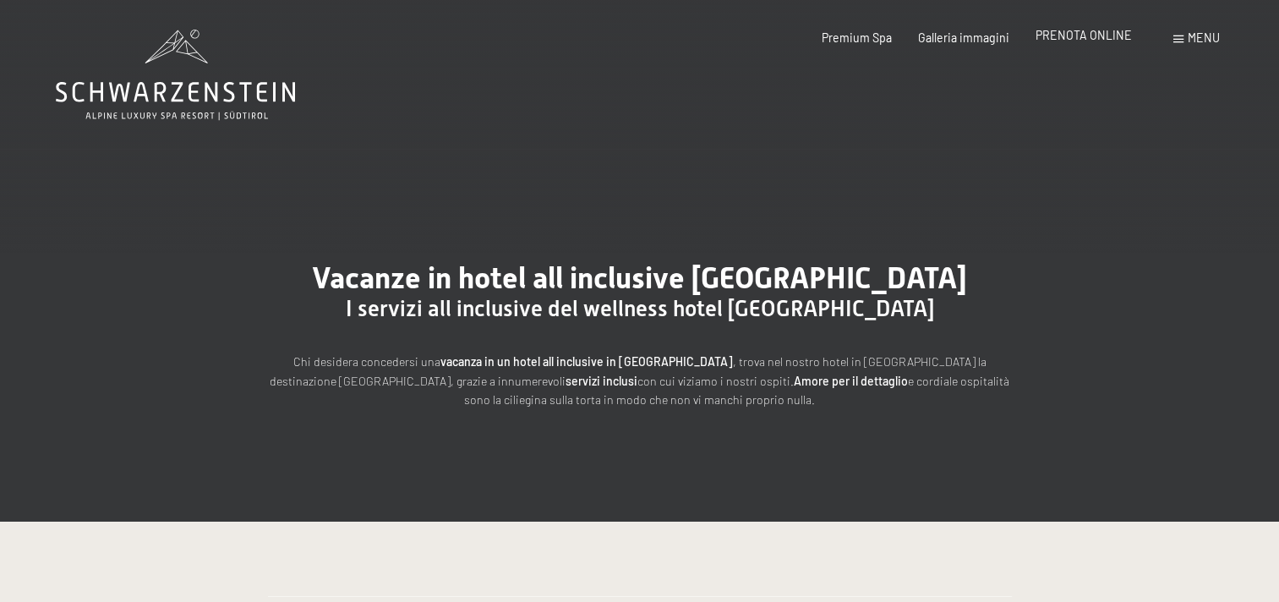
click at [1057, 43] on div "PRENOTA ONLINE" at bounding box center [1084, 35] width 96 height 17
click at [1055, 43] on div "PRENOTA ONLINE" at bounding box center [1084, 35] width 96 height 17
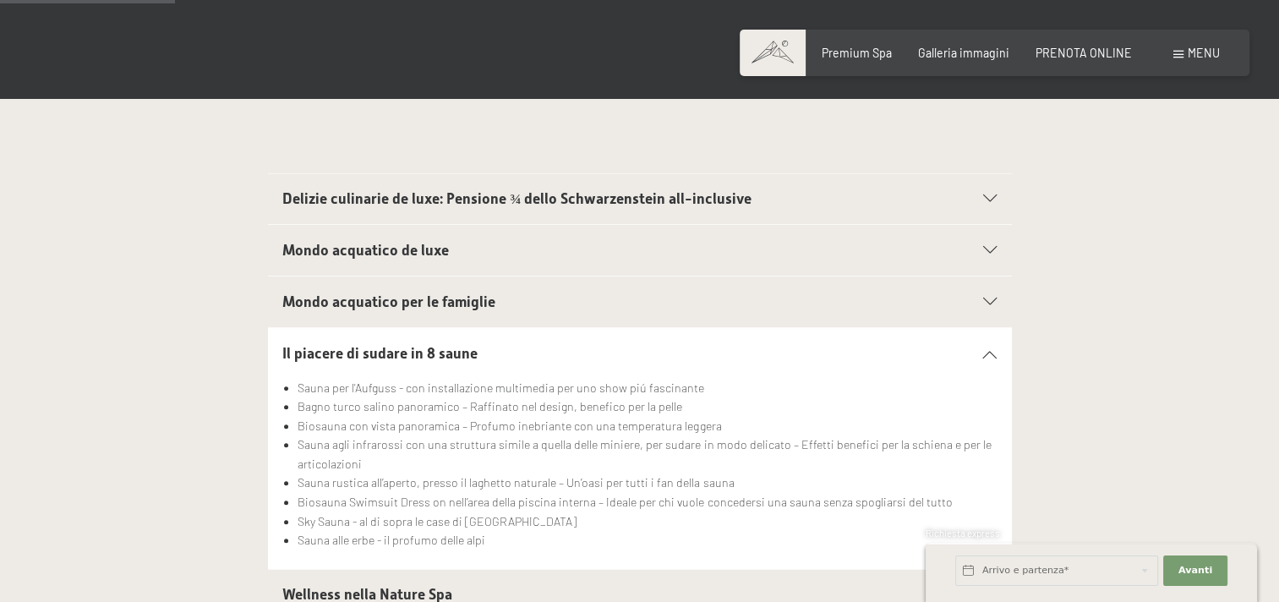
scroll to position [676, 0]
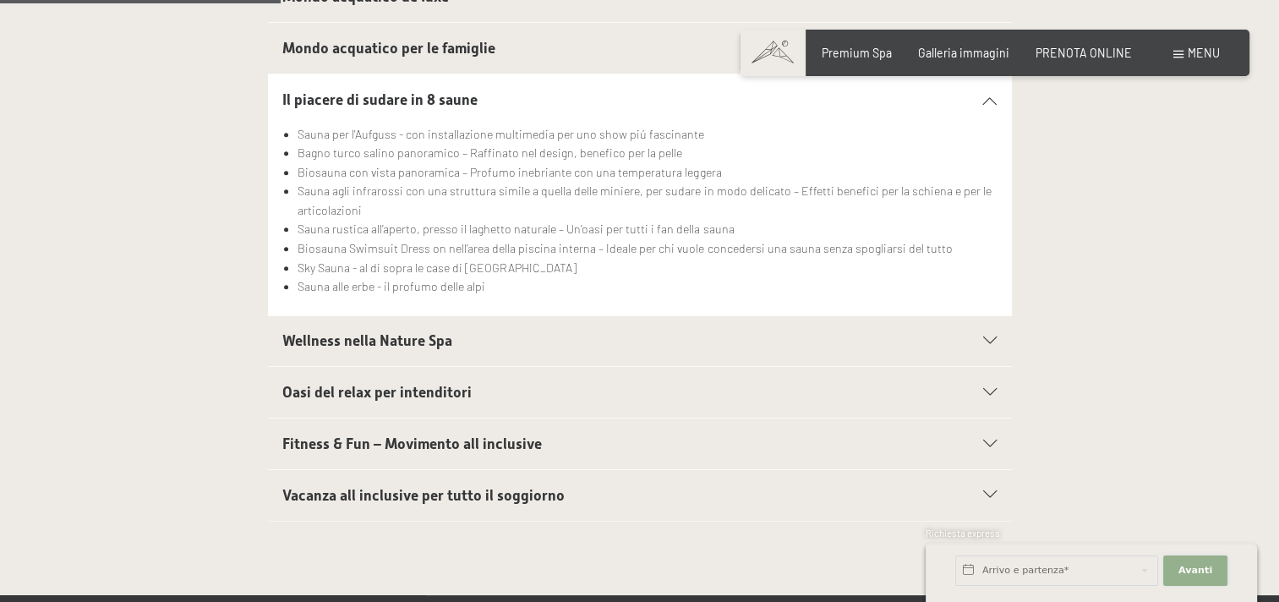
click at [1187, 569] on span "Avanti" at bounding box center [1196, 571] width 34 height 14
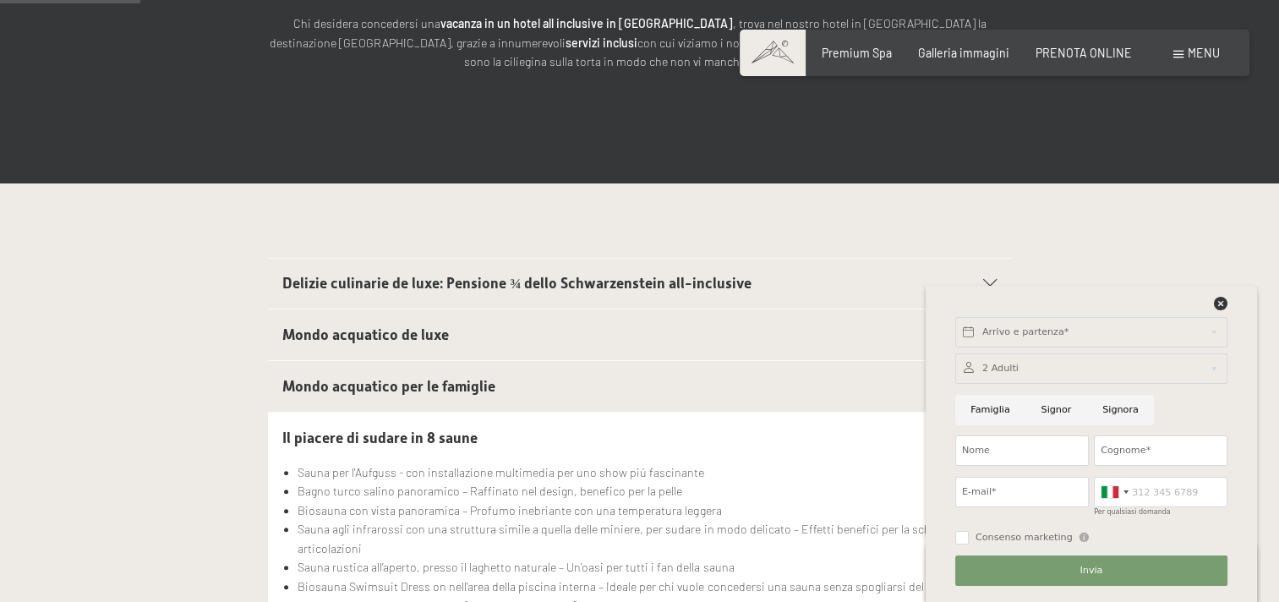
scroll to position [0, 0]
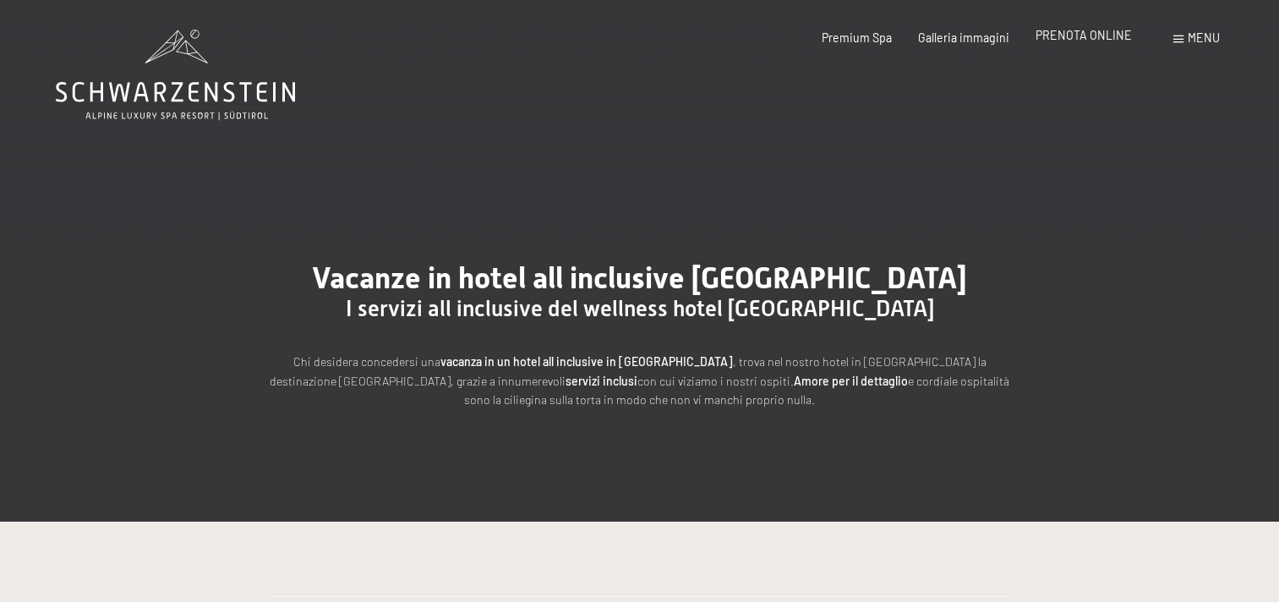
click at [1057, 41] on span "PRENOTA ONLINE" at bounding box center [1084, 35] width 96 height 14
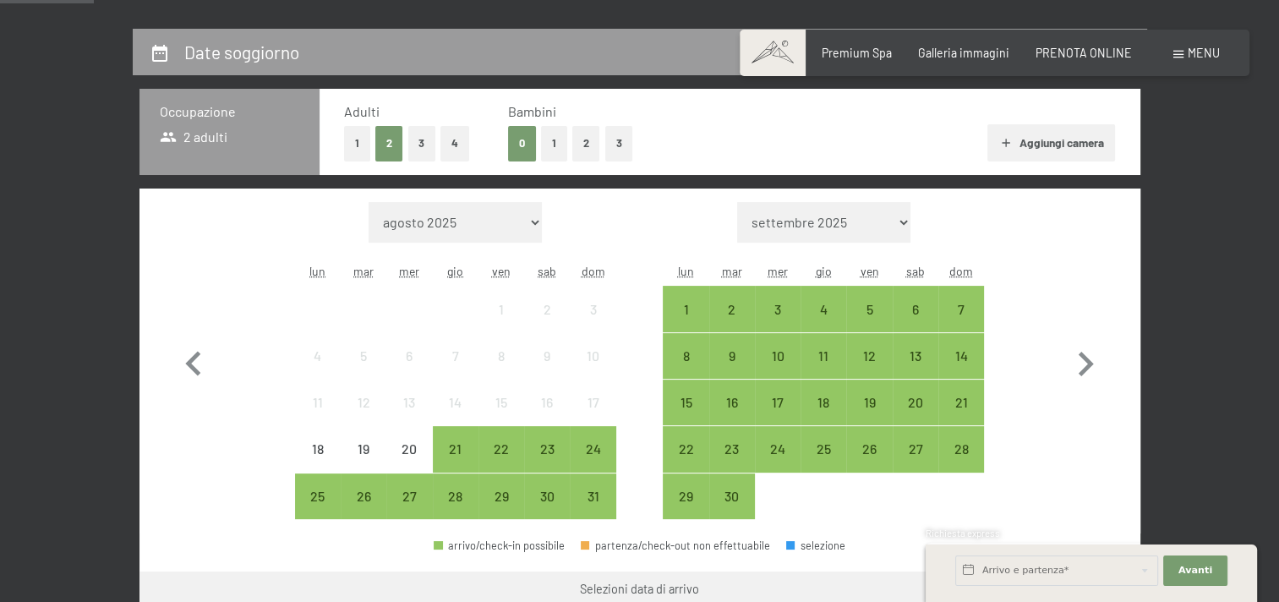
scroll to position [423, 0]
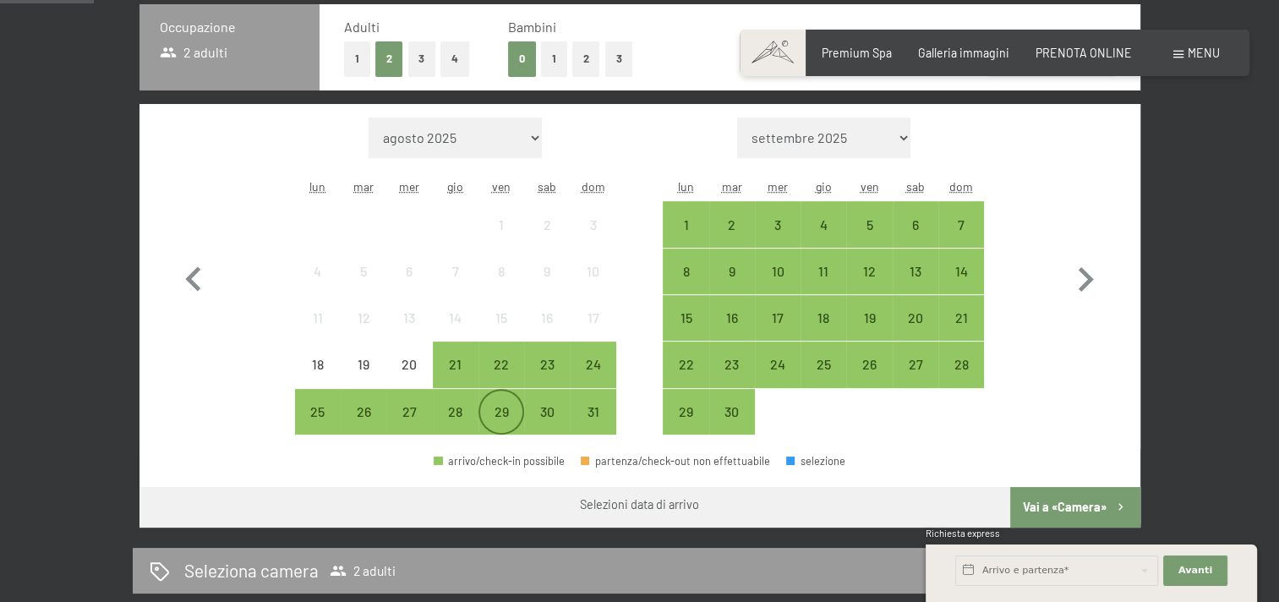
click at [507, 408] on div "29" at bounding box center [501, 426] width 42 height 42
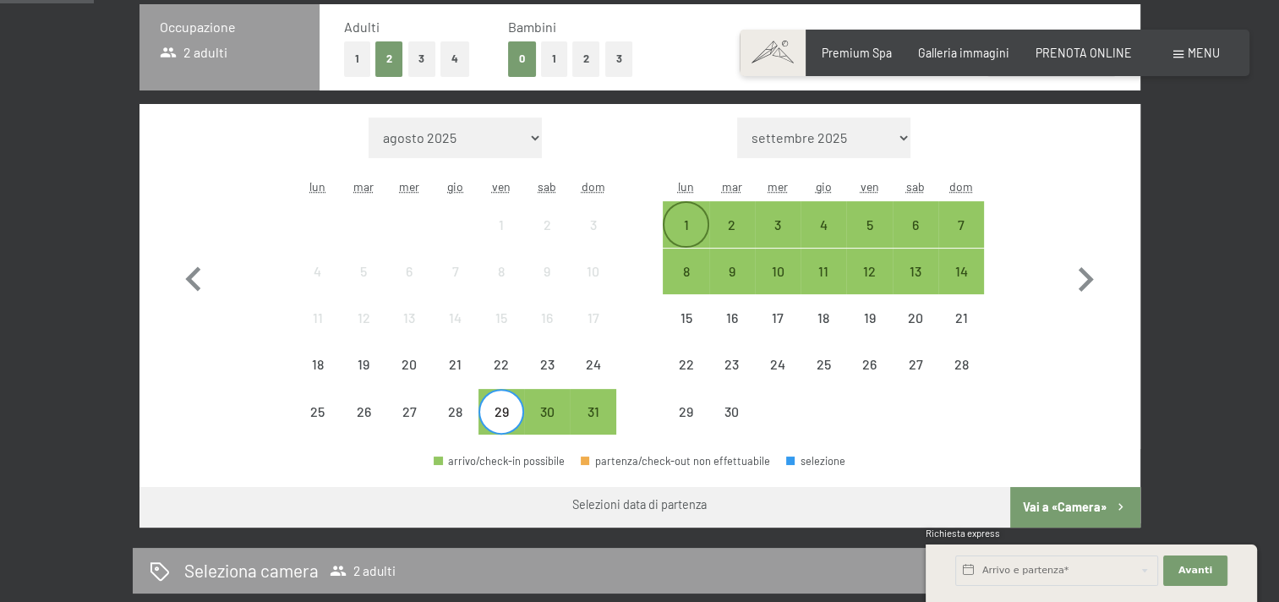
click at [683, 213] on div "1" at bounding box center [686, 224] width 42 height 42
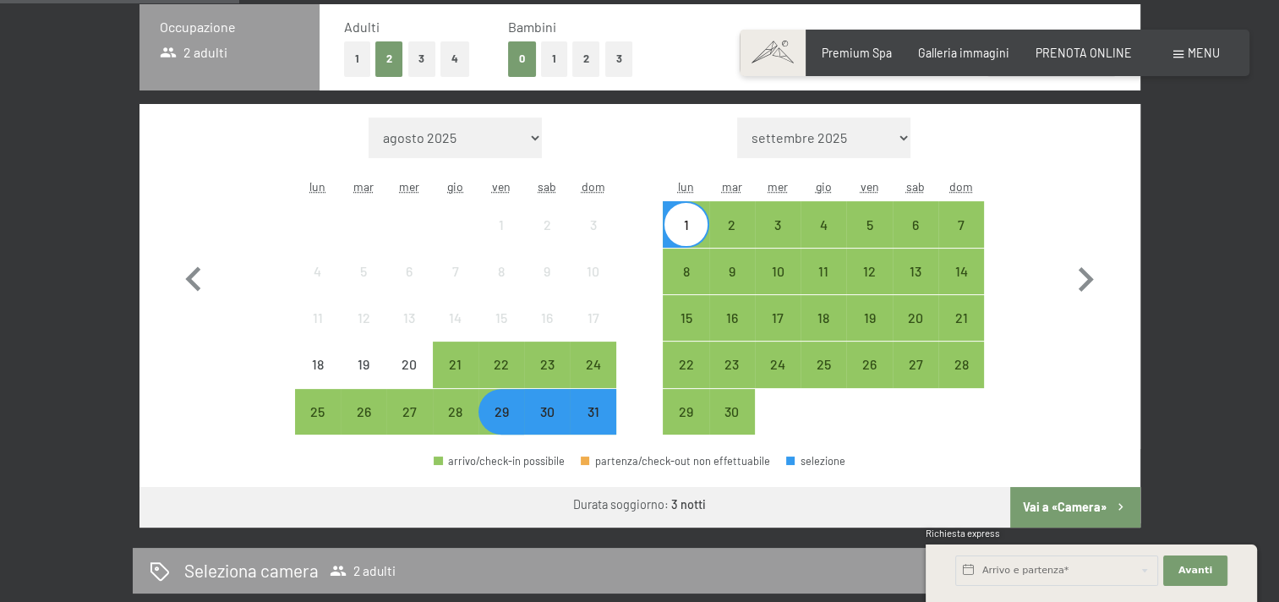
scroll to position [676, 0]
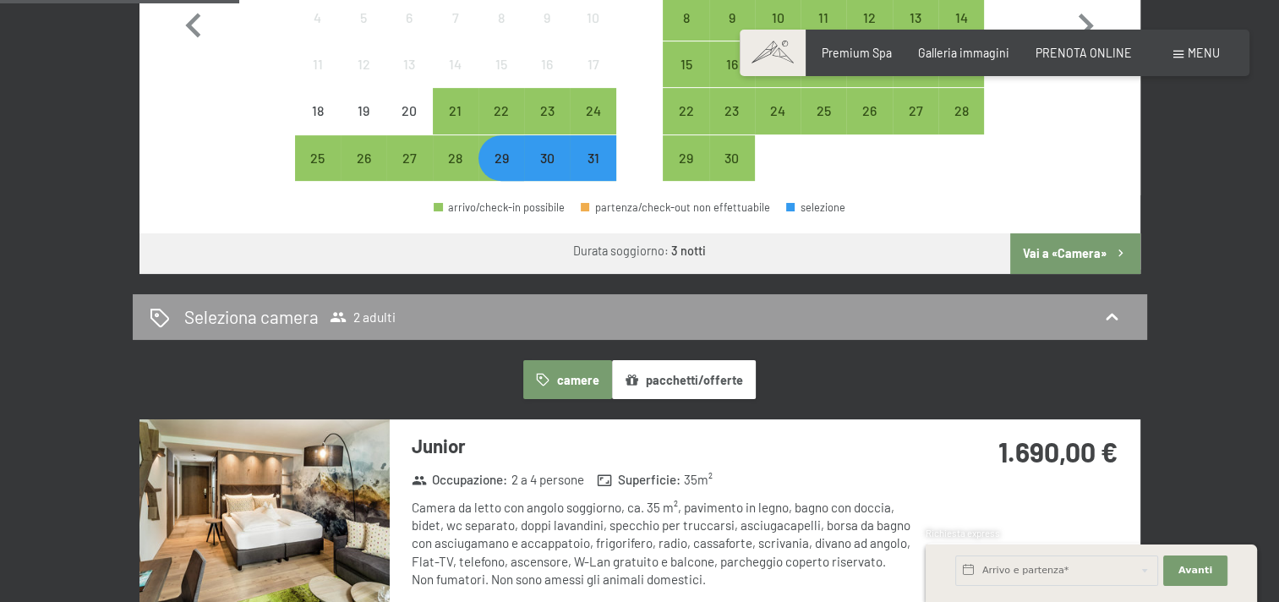
click at [1103, 247] on button "Vai a «Camera»" at bounding box center [1074, 253] width 129 height 41
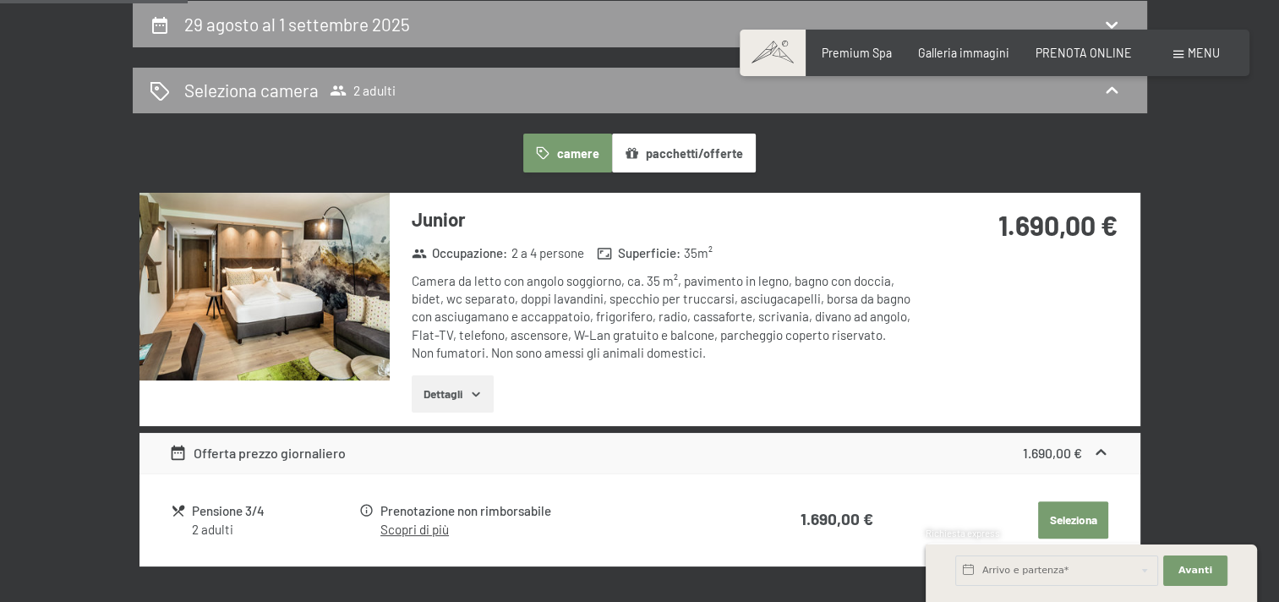
scroll to position [535, 0]
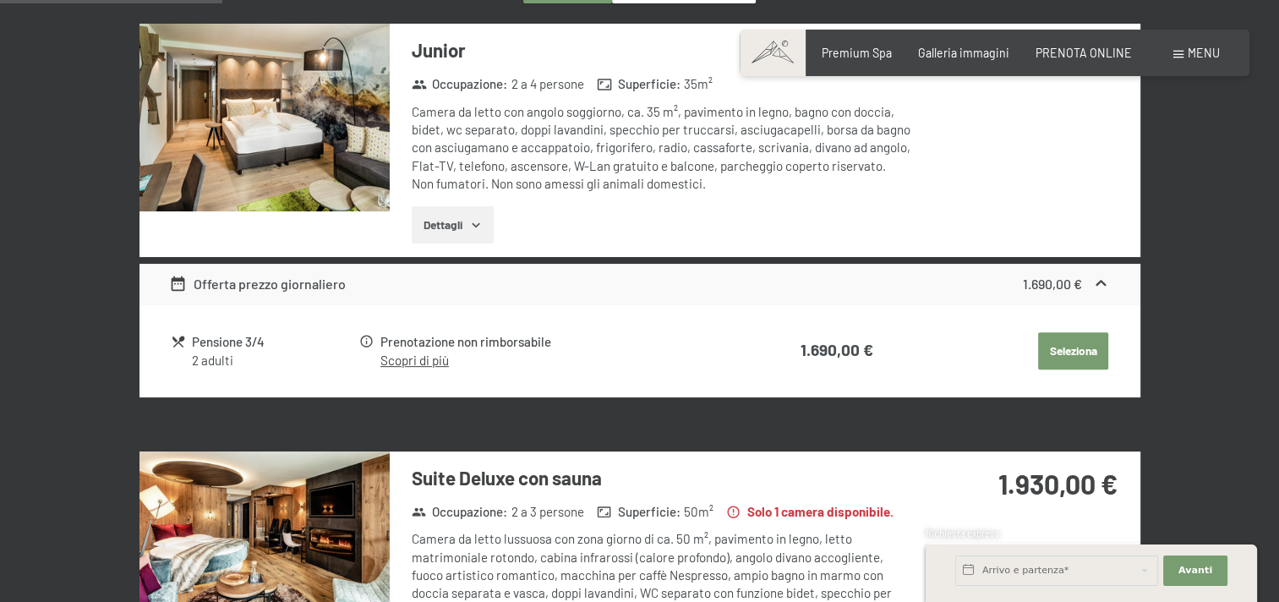
click at [419, 362] on link "Scopri di più" at bounding box center [414, 360] width 68 height 15
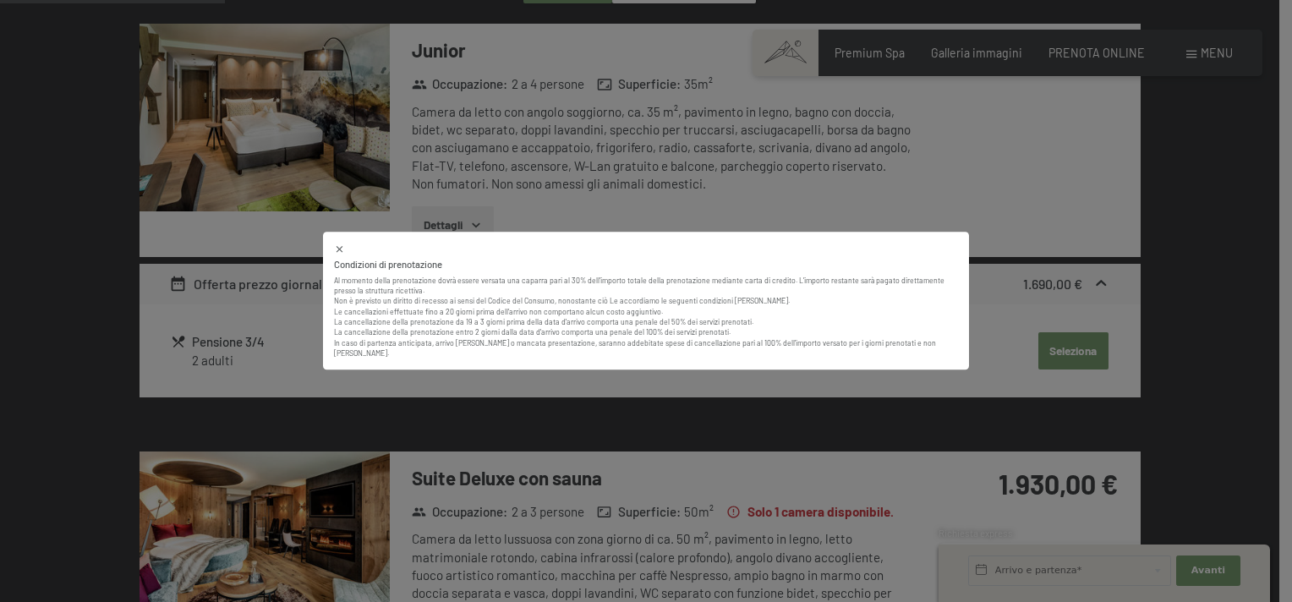
click at [337, 254] on icon at bounding box center [339, 249] width 11 height 11
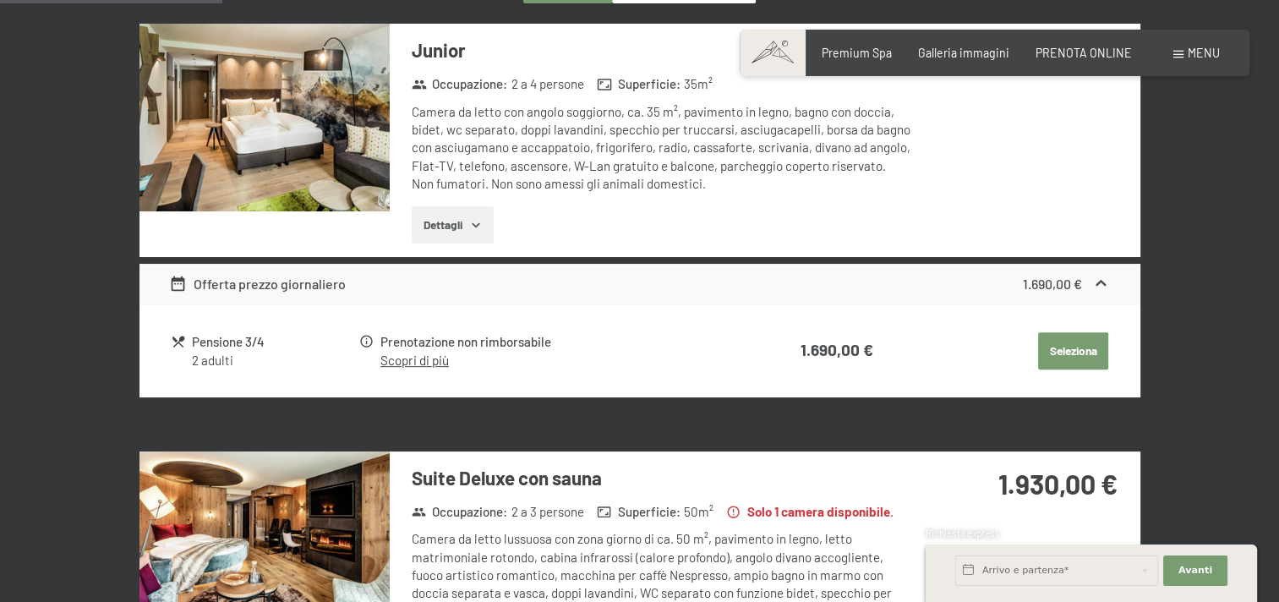
click at [1060, 358] on button "Seleziona" at bounding box center [1073, 350] width 70 height 37
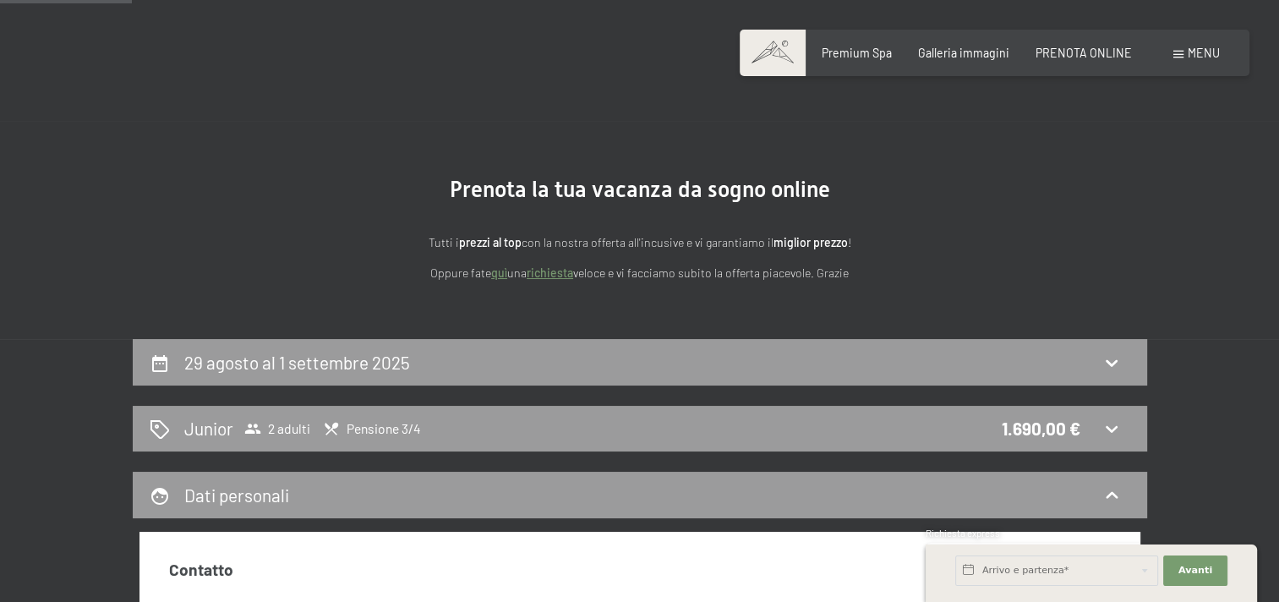
scroll to position [197, 0]
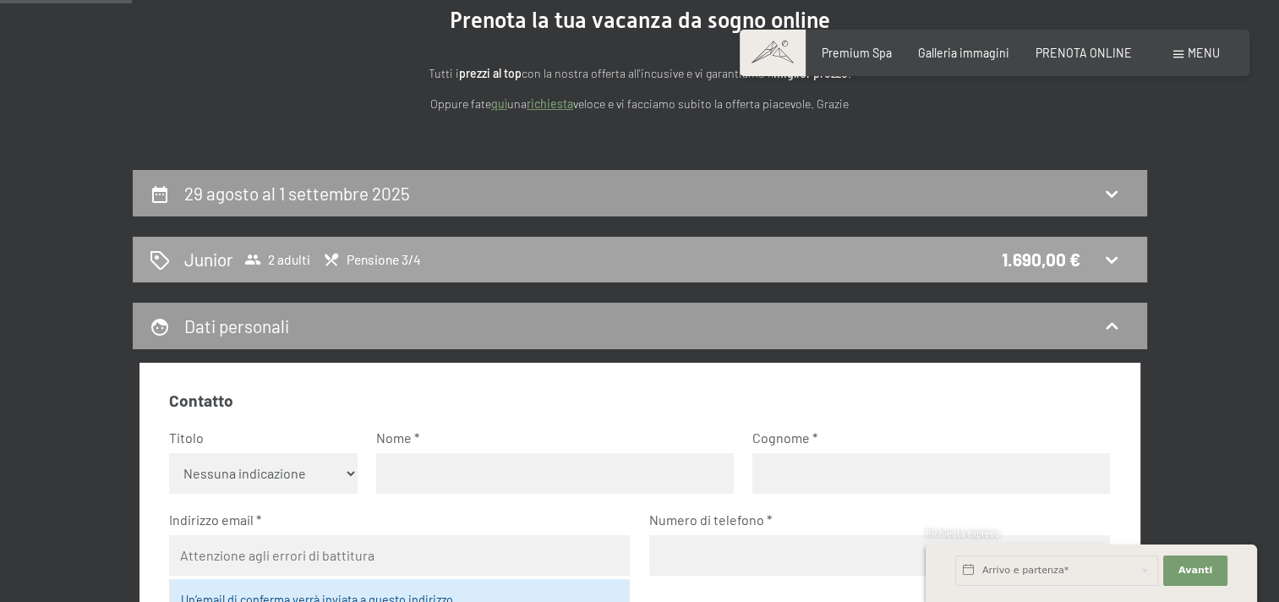
click at [1116, 249] on icon at bounding box center [1112, 259] width 20 height 20
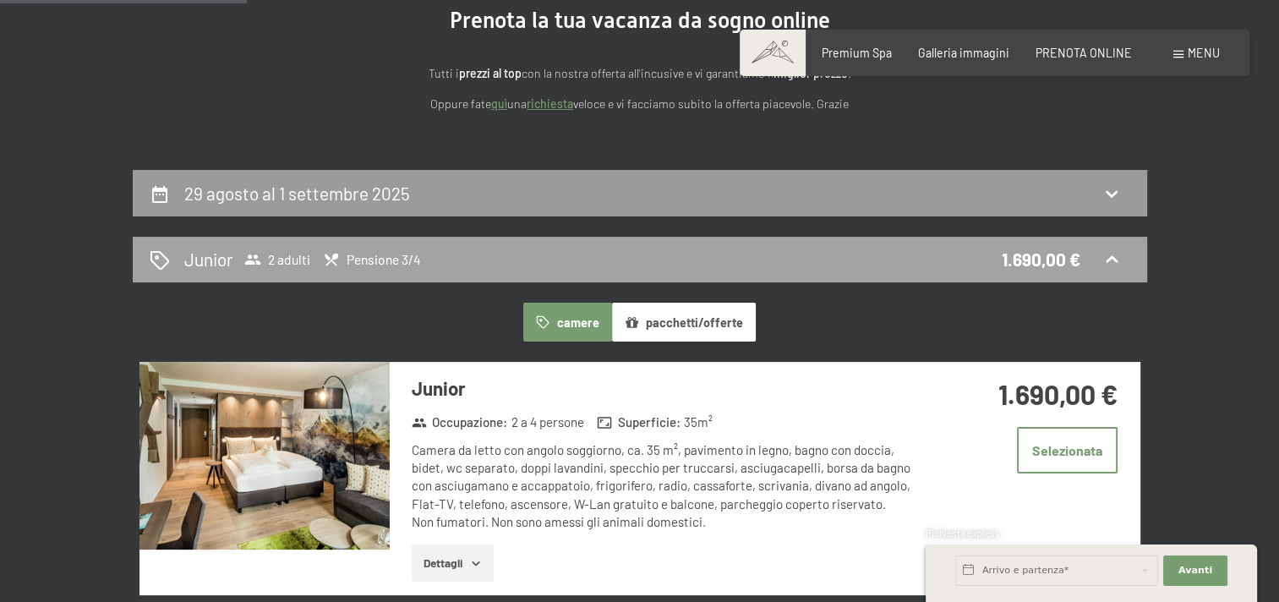
scroll to position [366, 0]
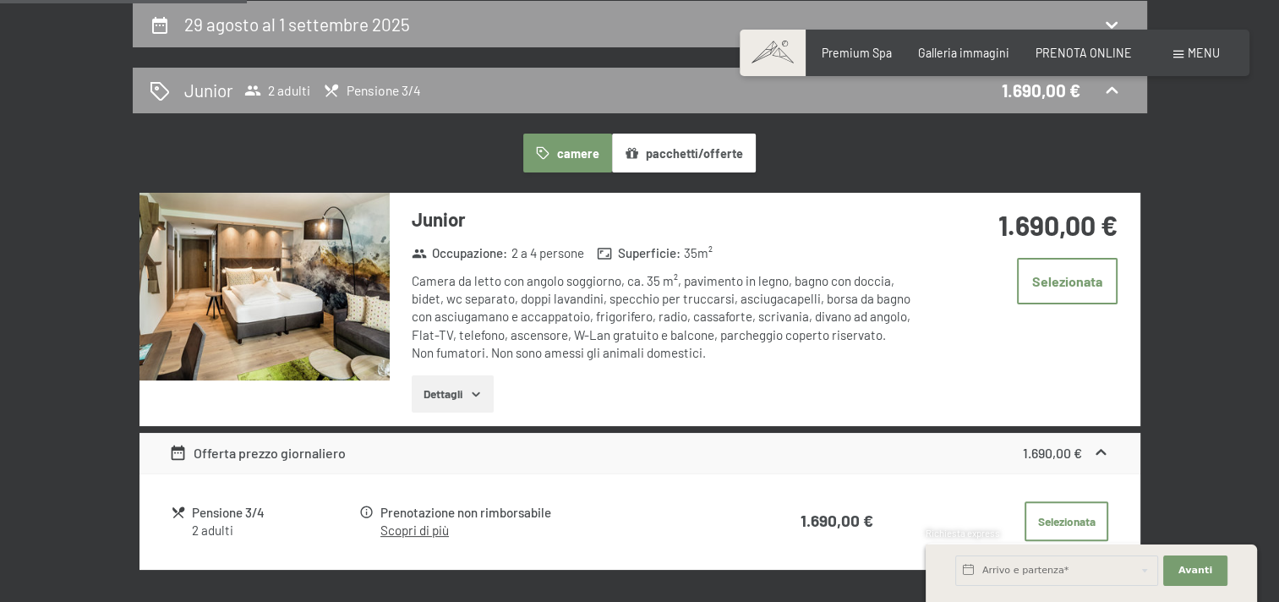
click at [459, 413] on div "Junior Occupazione : 2 a 4 persone Superficie : 35 m² Camera da letto con angol…" at bounding box center [653, 309] width 526 height 233
click at [298, 342] on img at bounding box center [265, 287] width 250 height 188
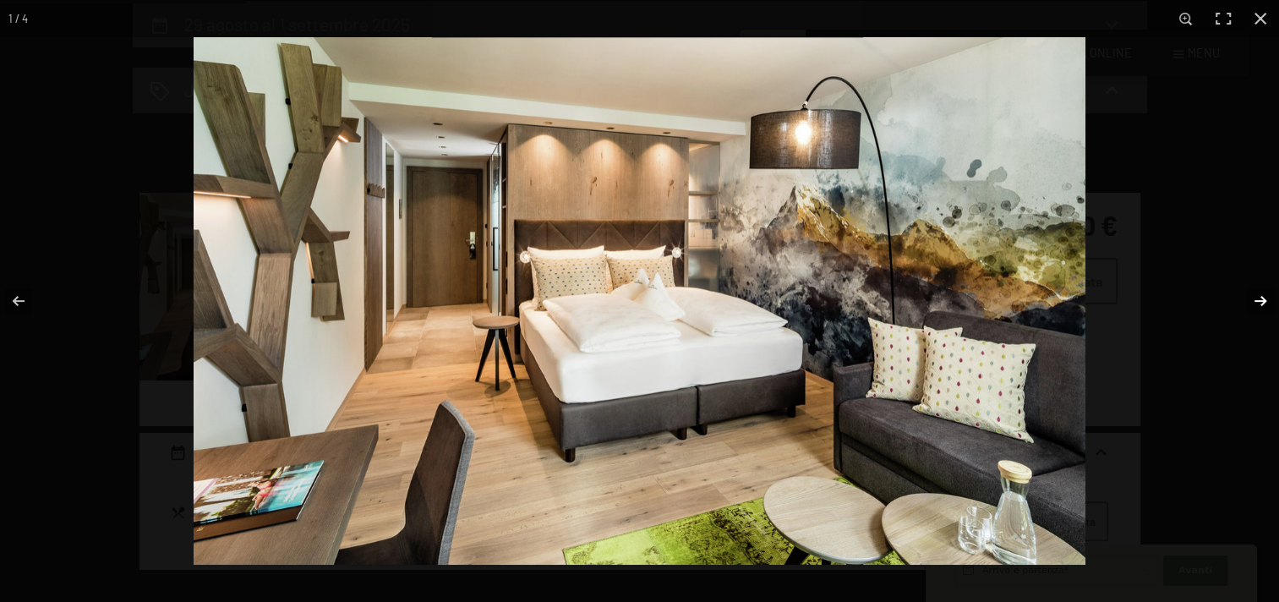
click at [1255, 295] on button "button" at bounding box center [1249, 301] width 59 height 85
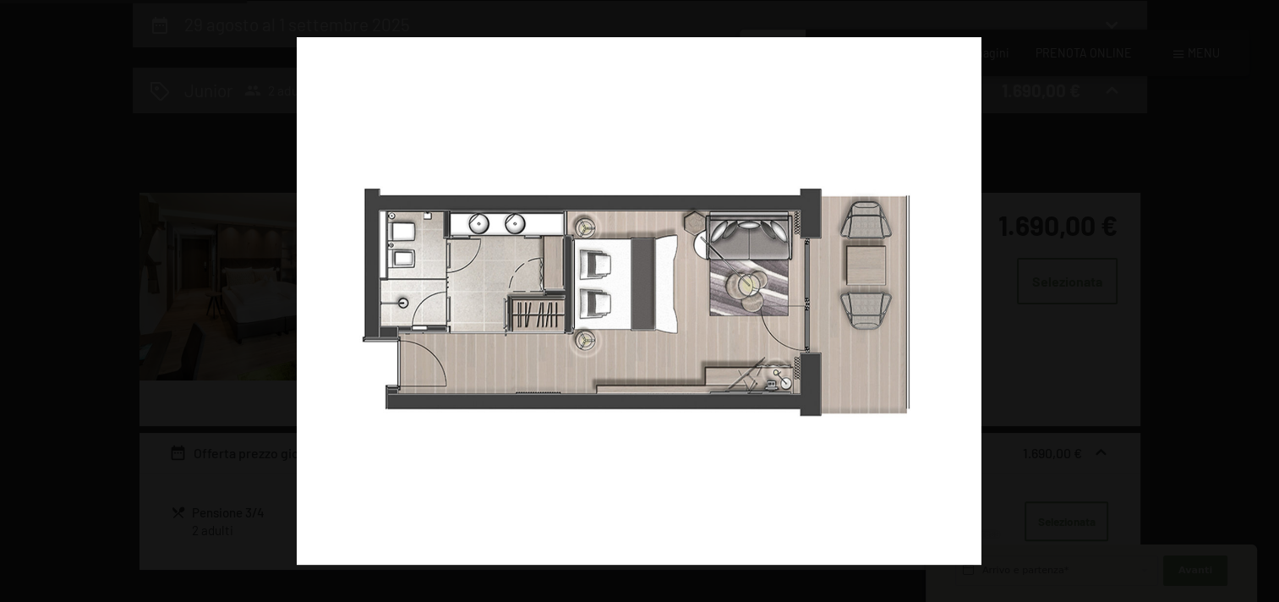
click at [1255, 295] on button "button" at bounding box center [1249, 301] width 59 height 85
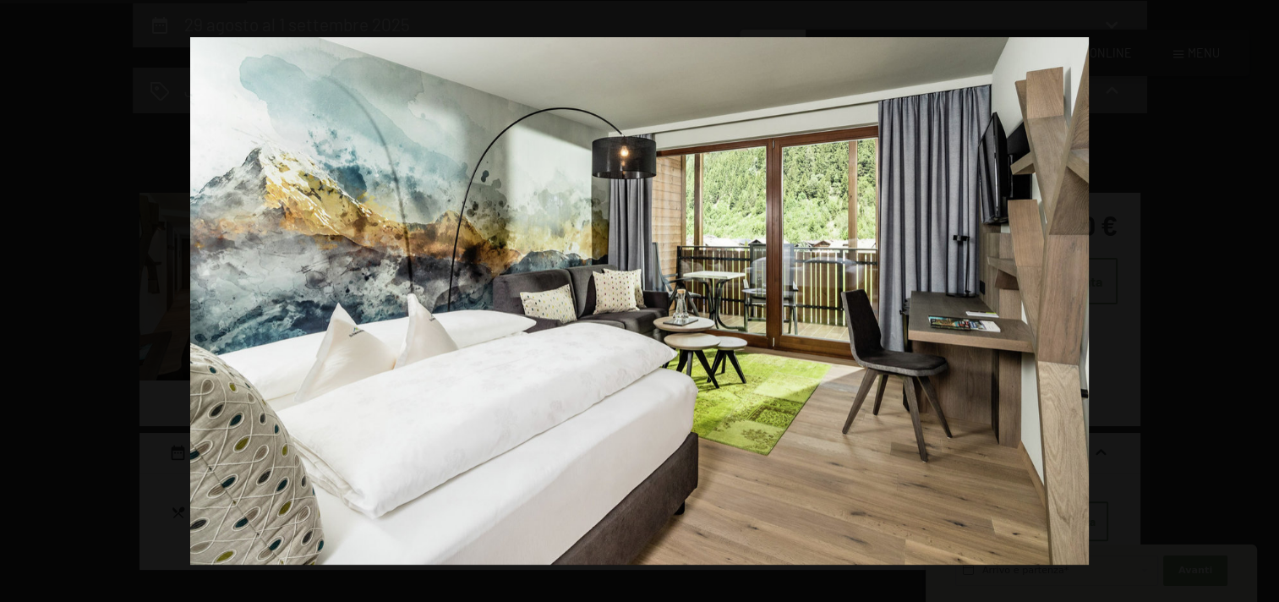
click at [1255, 295] on button "button" at bounding box center [1249, 301] width 59 height 85
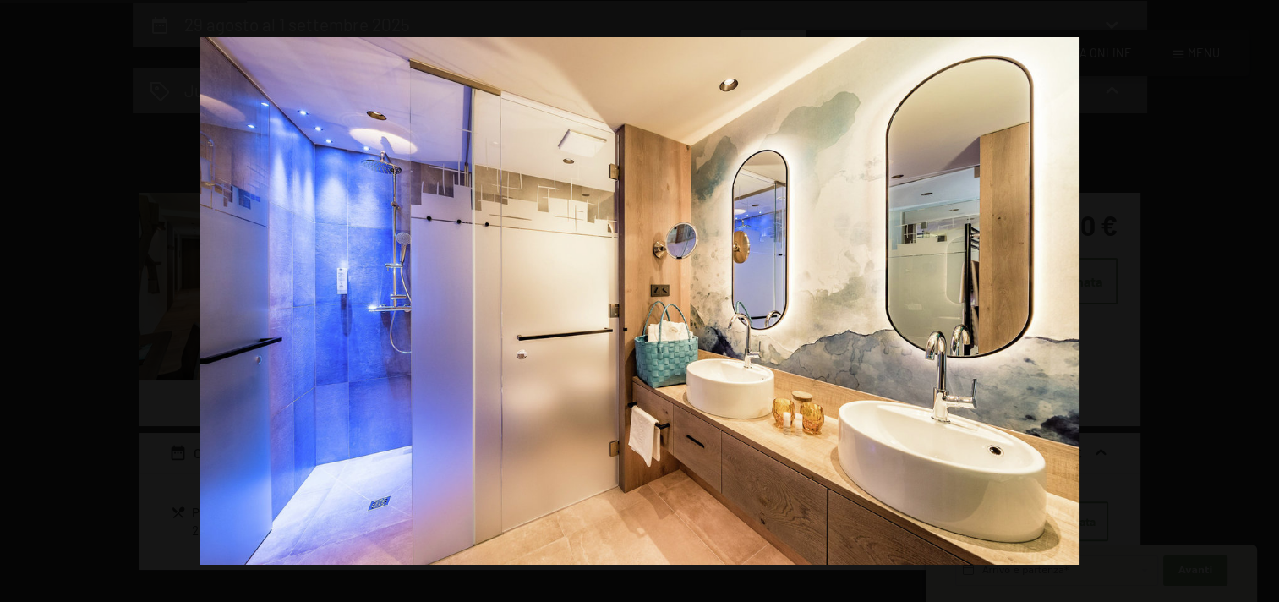
click at [1255, 295] on button "button" at bounding box center [1249, 301] width 59 height 85
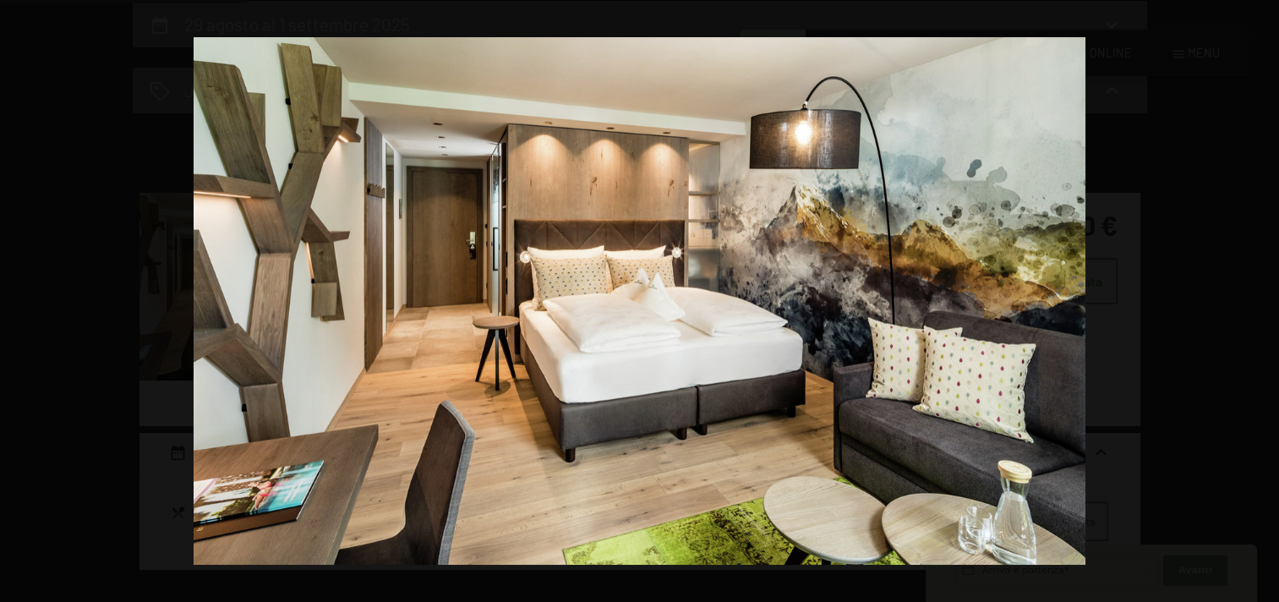
click at [1255, 295] on button "button" at bounding box center [1249, 301] width 59 height 85
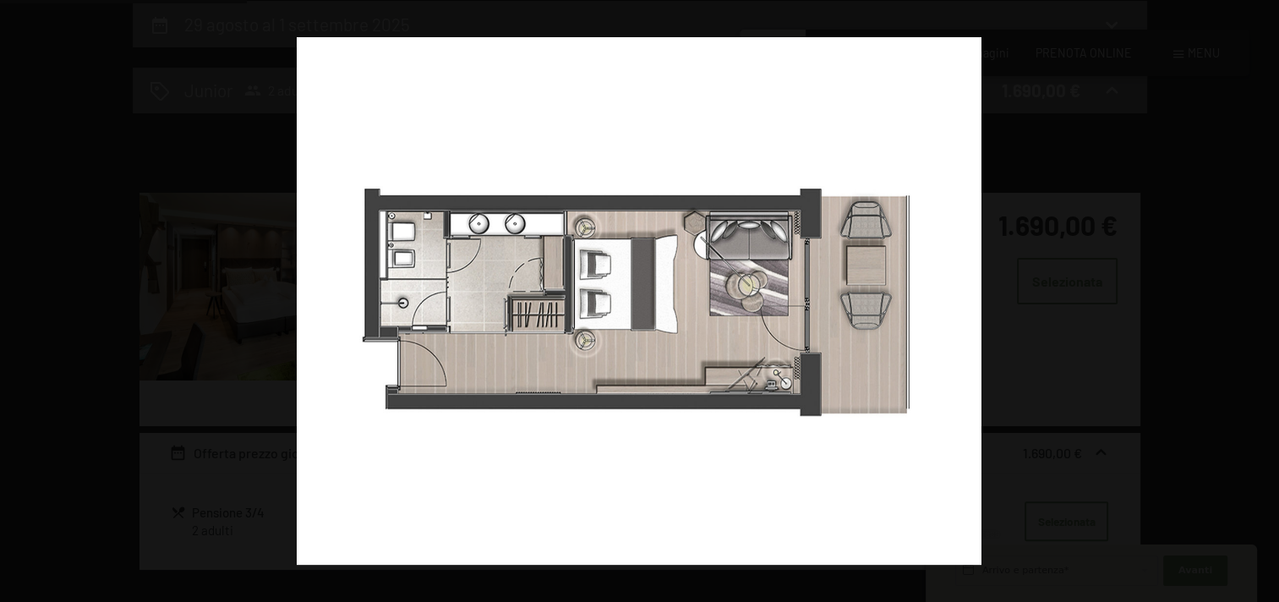
click at [1255, 295] on button "button" at bounding box center [1249, 301] width 59 height 85
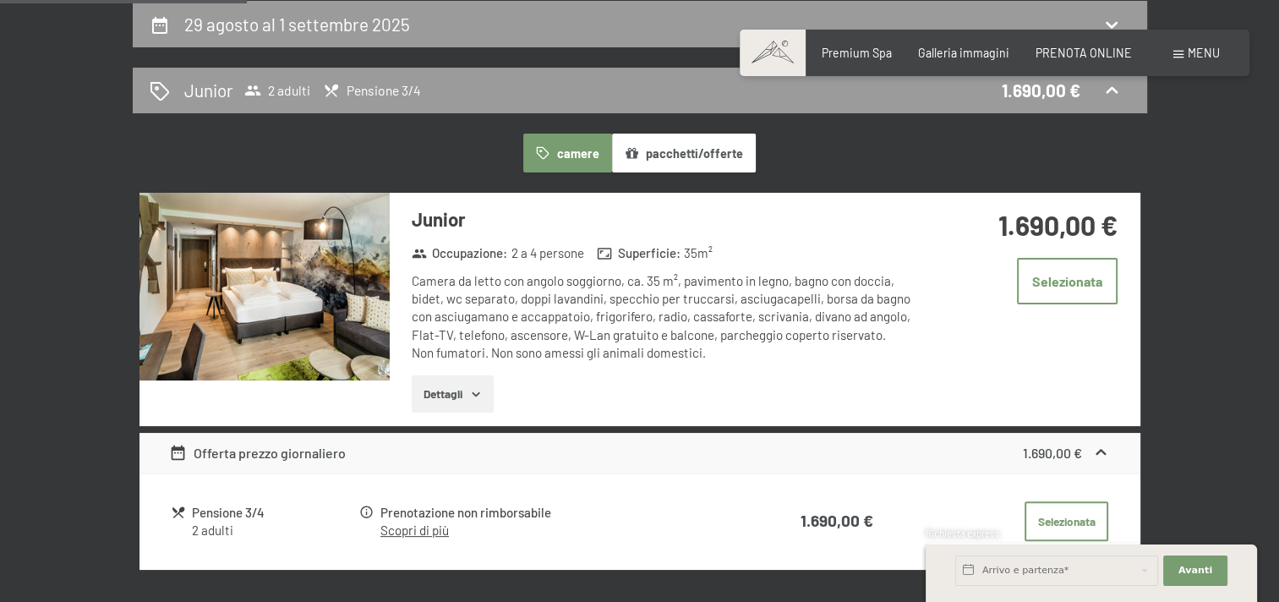
click at [0, 0] on button "button" at bounding box center [0, 0] width 0 height 0
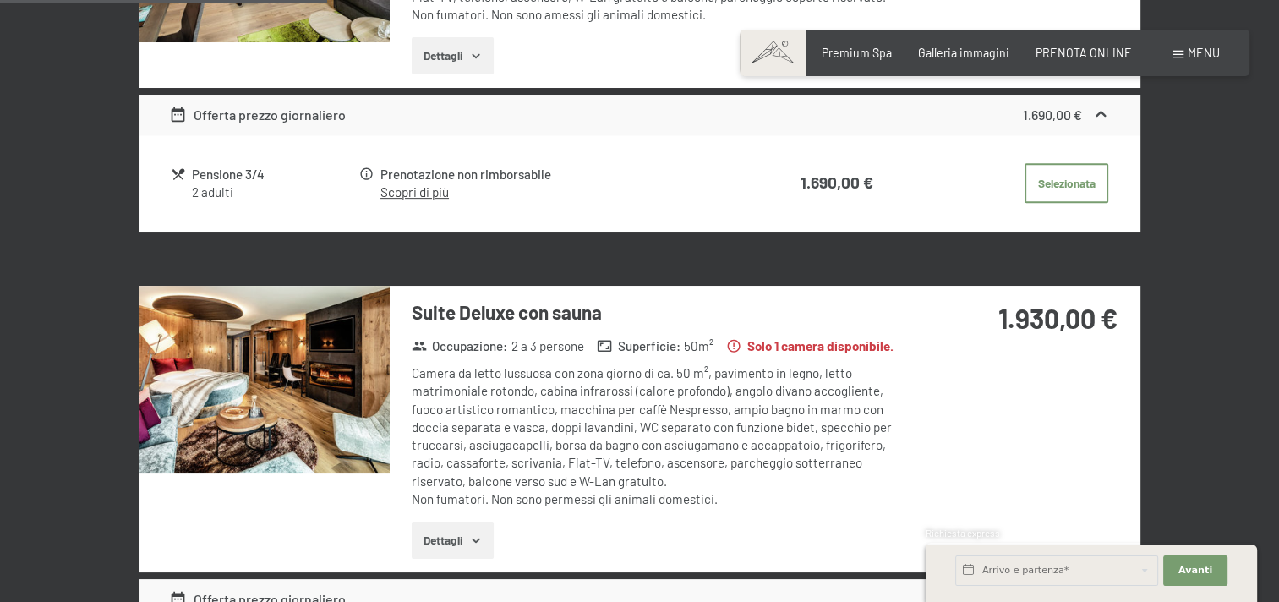
scroll to position [789, 0]
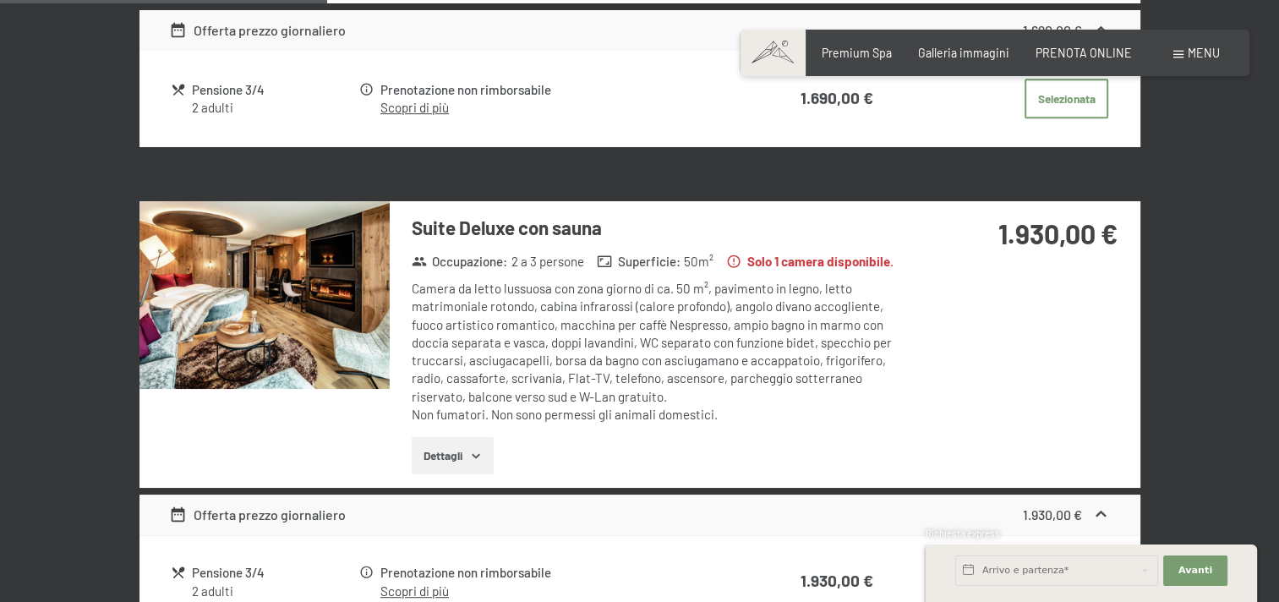
click at [286, 321] on img at bounding box center [265, 295] width 250 height 188
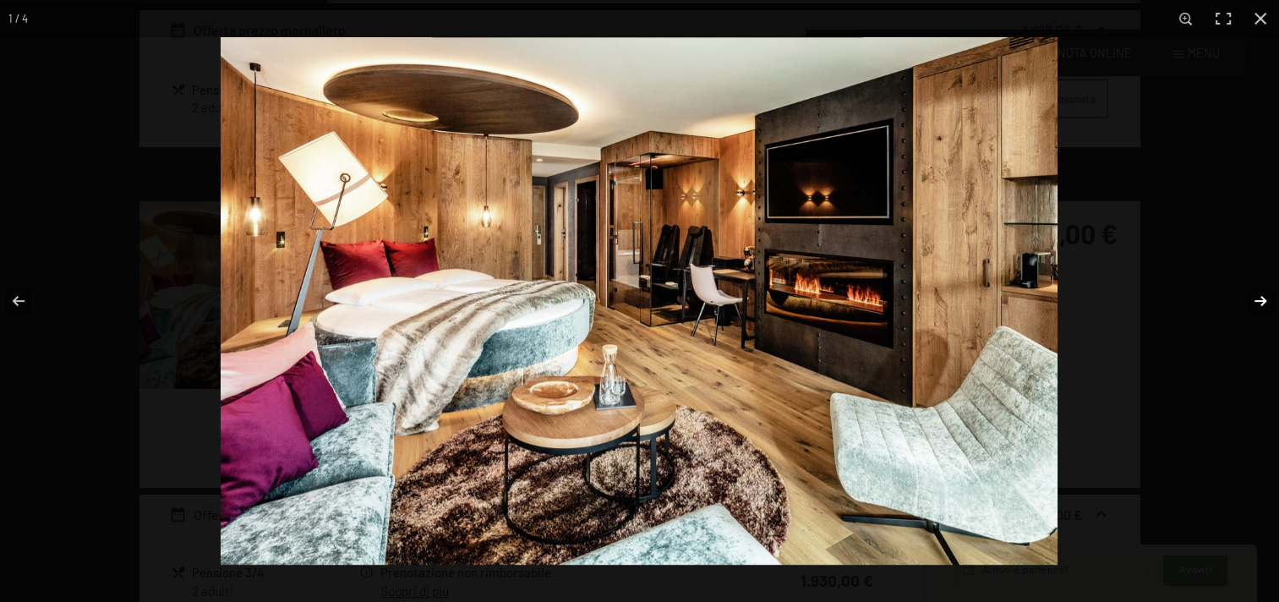
click at [1248, 291] on button "button" at bounding box center [1249, 301] width 59 height 85
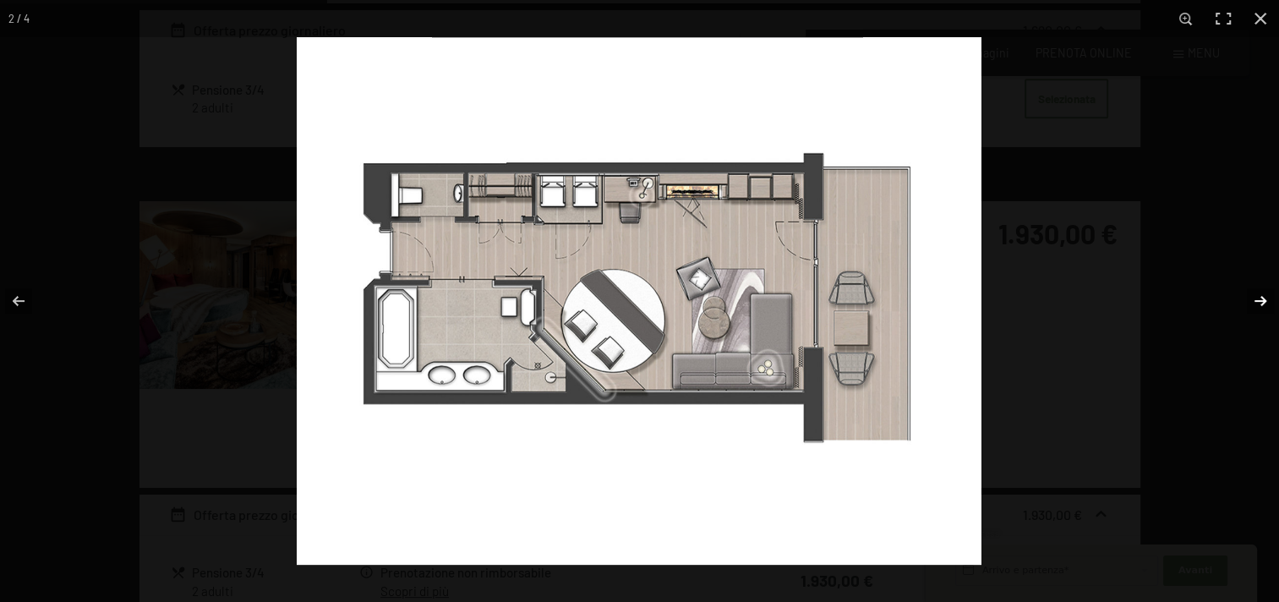
click at [1248, 291] on button "button" at bounding box center [1249, 301] width 59 height 85
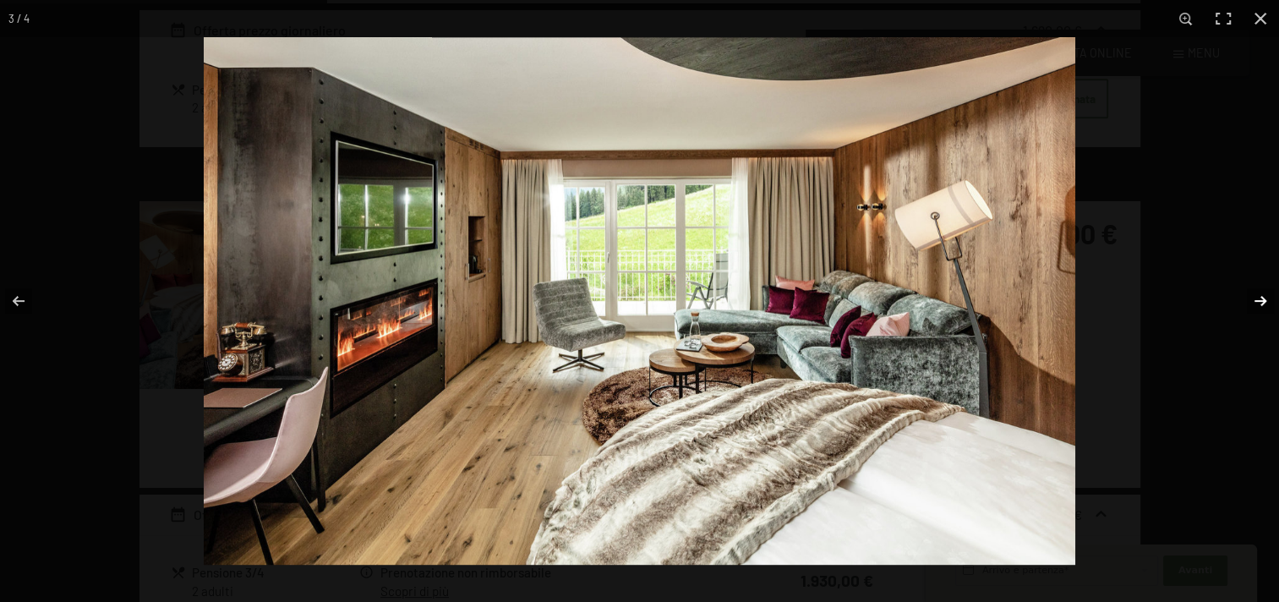
click at [1248, 291] on button "button" at bounding box center [1249, 301] width 59 height 85
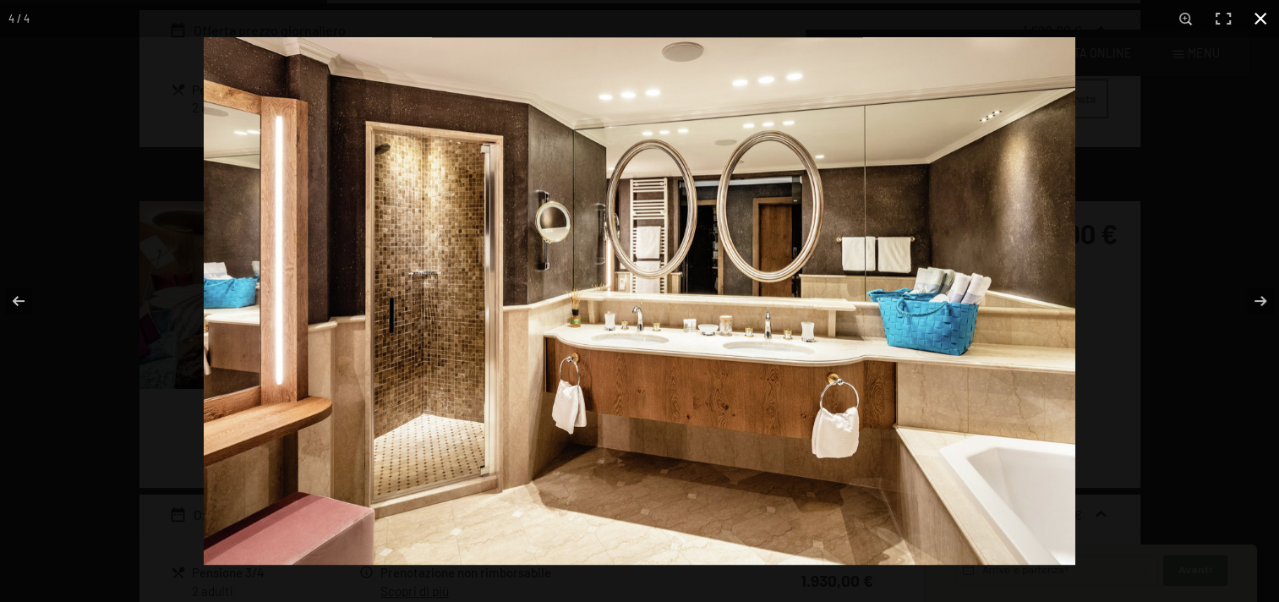
click at [1266, 14] on button "button" at bounding box center [1260, 18] width 37 height 37
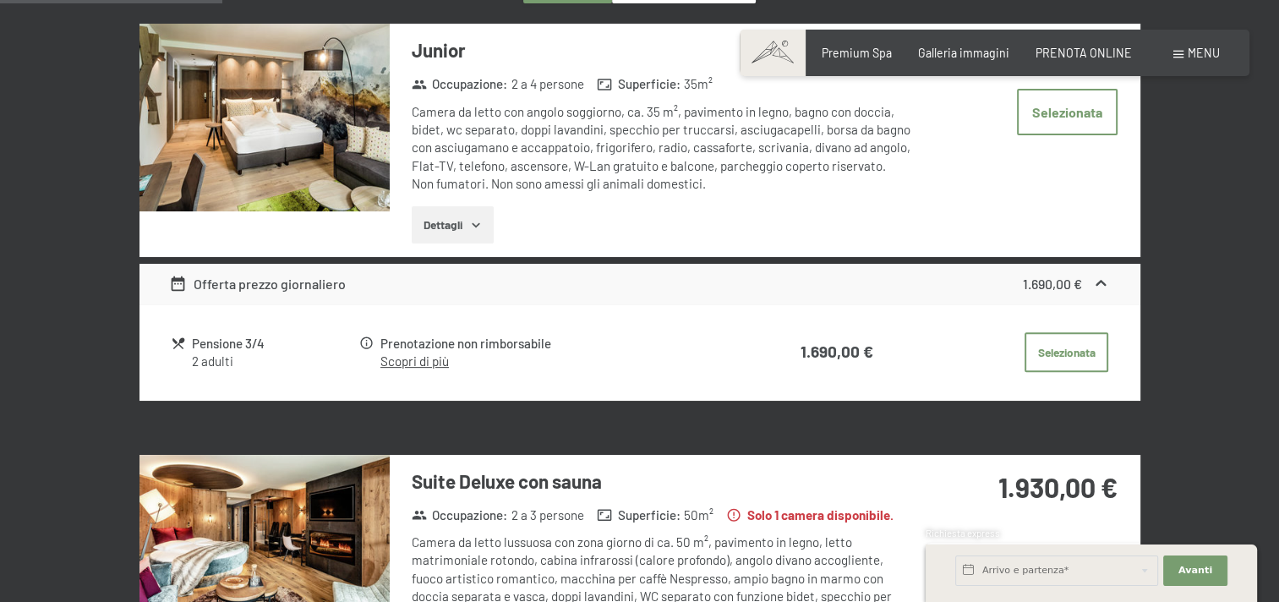
scroll to position [282, 0]
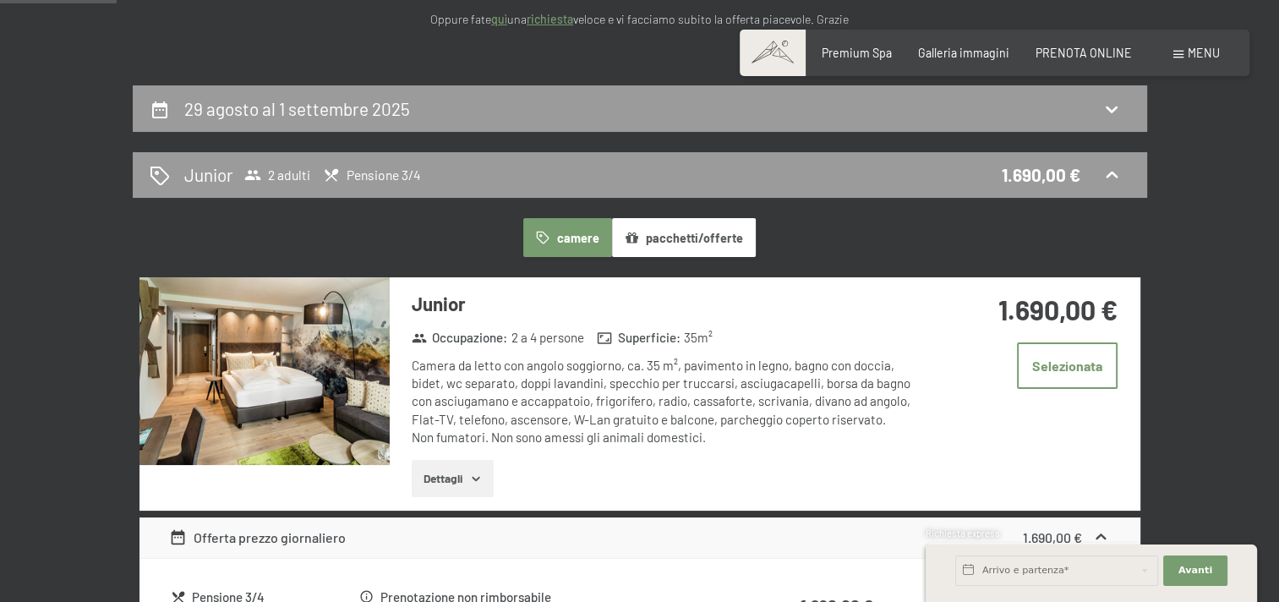
click at [732, 241] on button "pacchetti/offerte" at bounding box center [684, 237] width 144 height 39
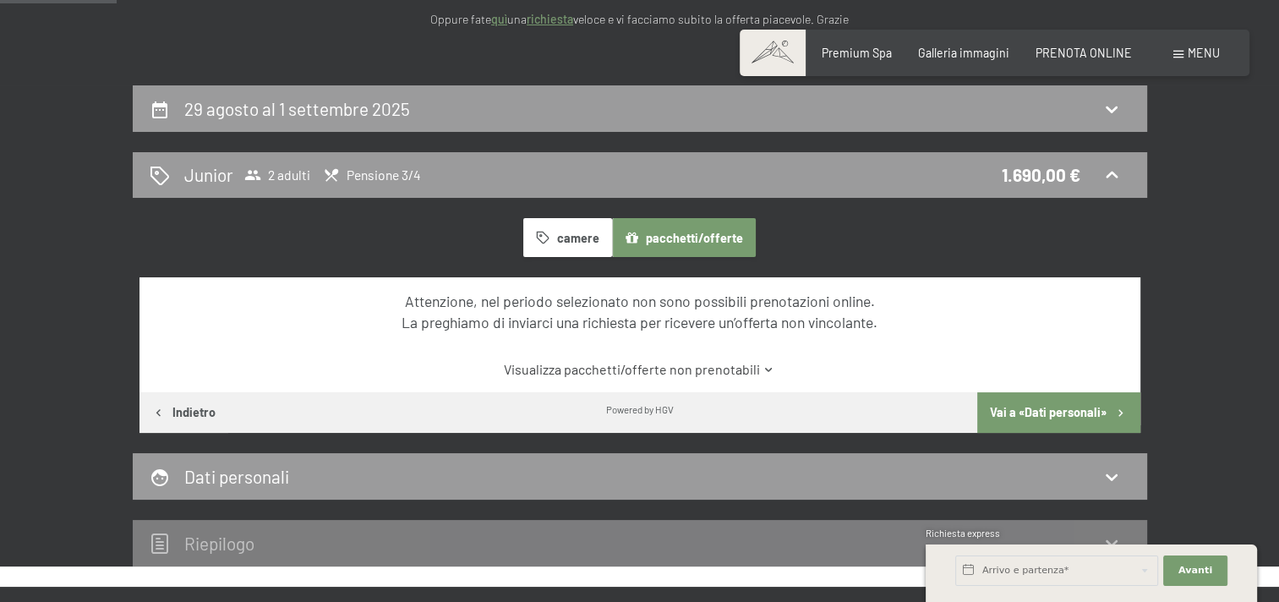
click at [529, 247] on button "camere" at bounding box center [567, 237] width 88 height 39
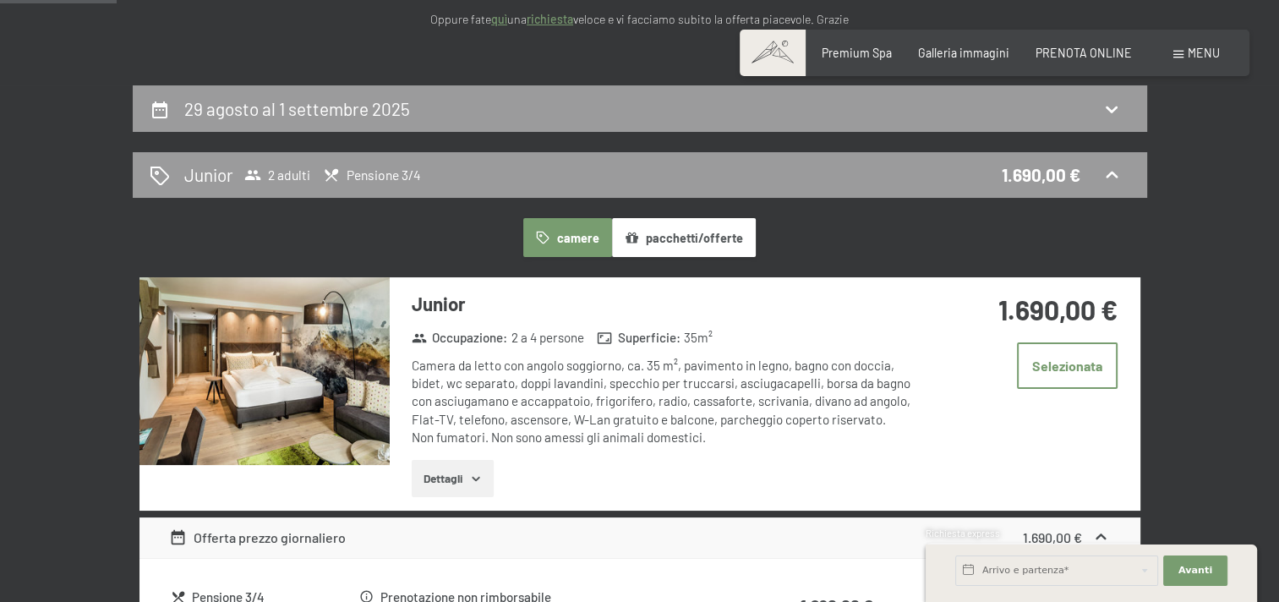
click at [691, 360] on div "Camera da letto con angolo soggiorno, ca. 35 m², pavimento in legno, bagno con …" at bounding box center [663, 402] width 503 height 90
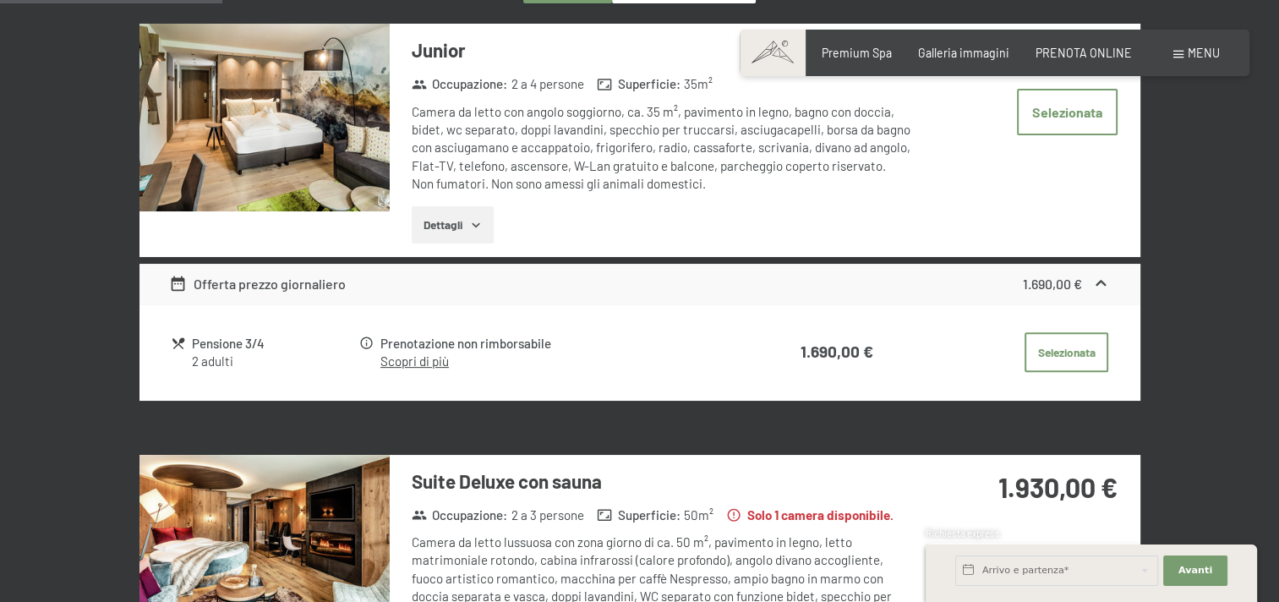
click at [425, 357] on link "Scopri di più" at bounding box center [414, 360] width 68 height 15
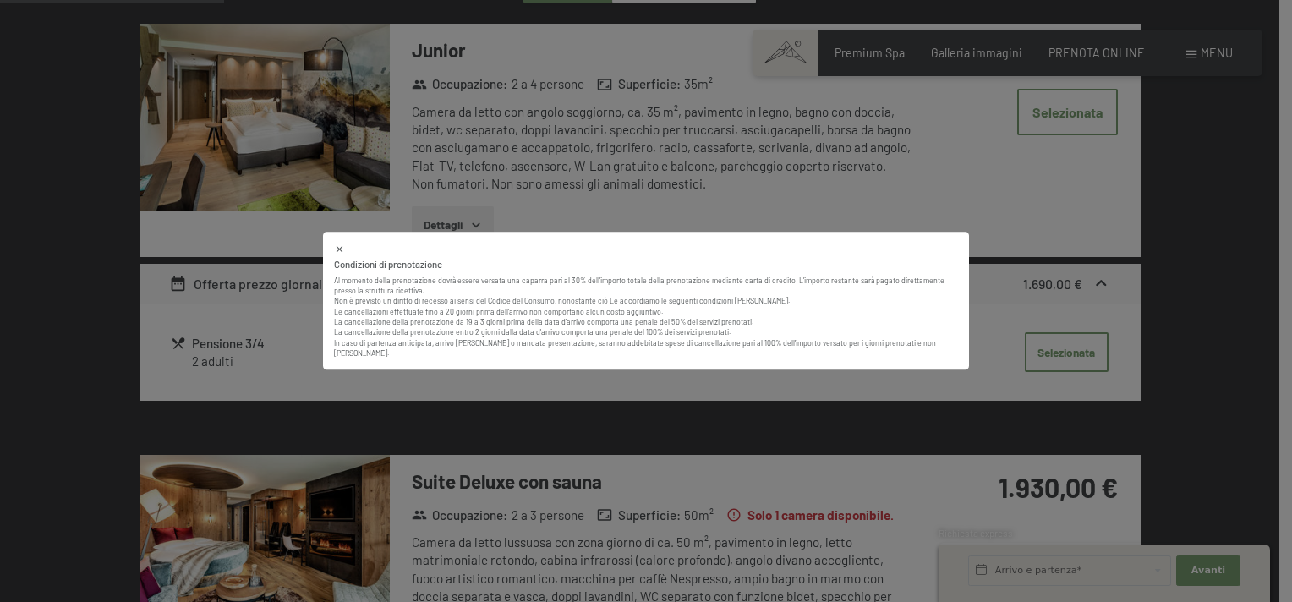
click at [337, 252] on icon at bounding box center [340, 249] width 6 height 6
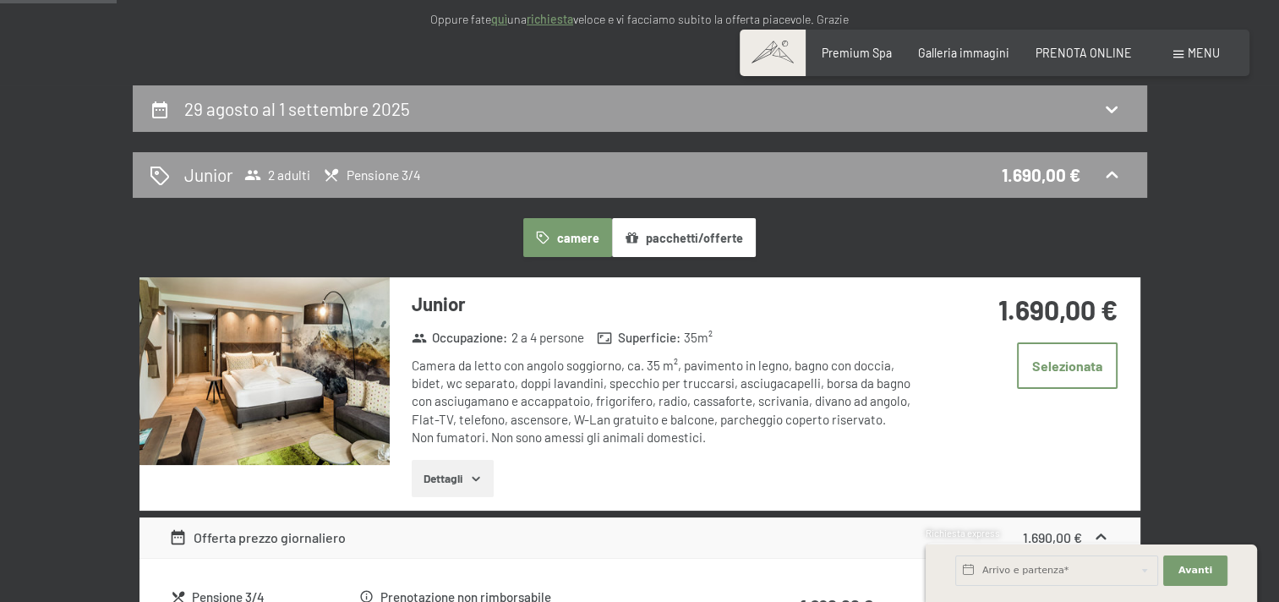
scroll to position [0, 0]
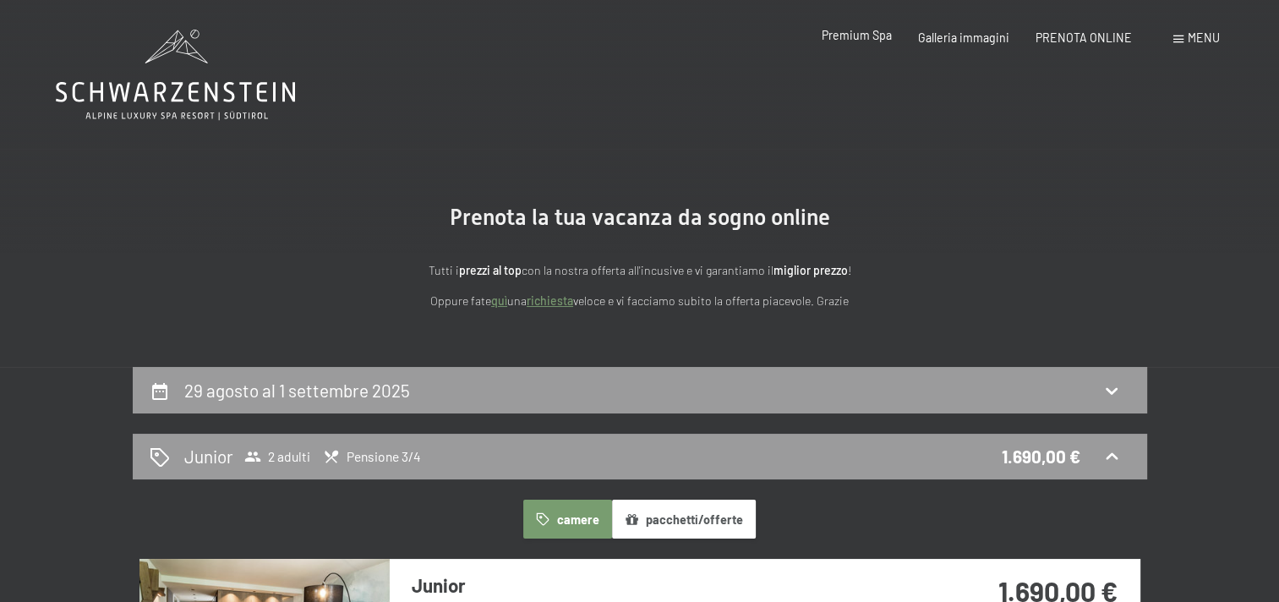
click at [869, 34] on span "Premium Spa" at bounding box center [857, 35] width 70 height 14
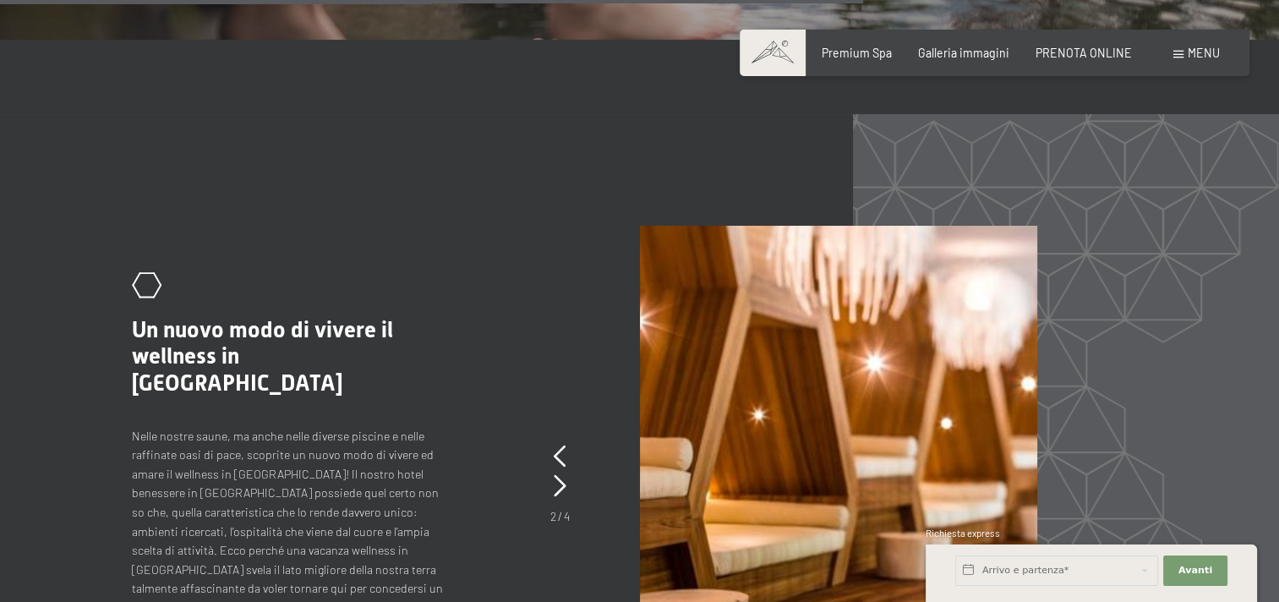
scroll to position [6053, 0]
